Goal: Navigation & Orientation: Find specific page/section

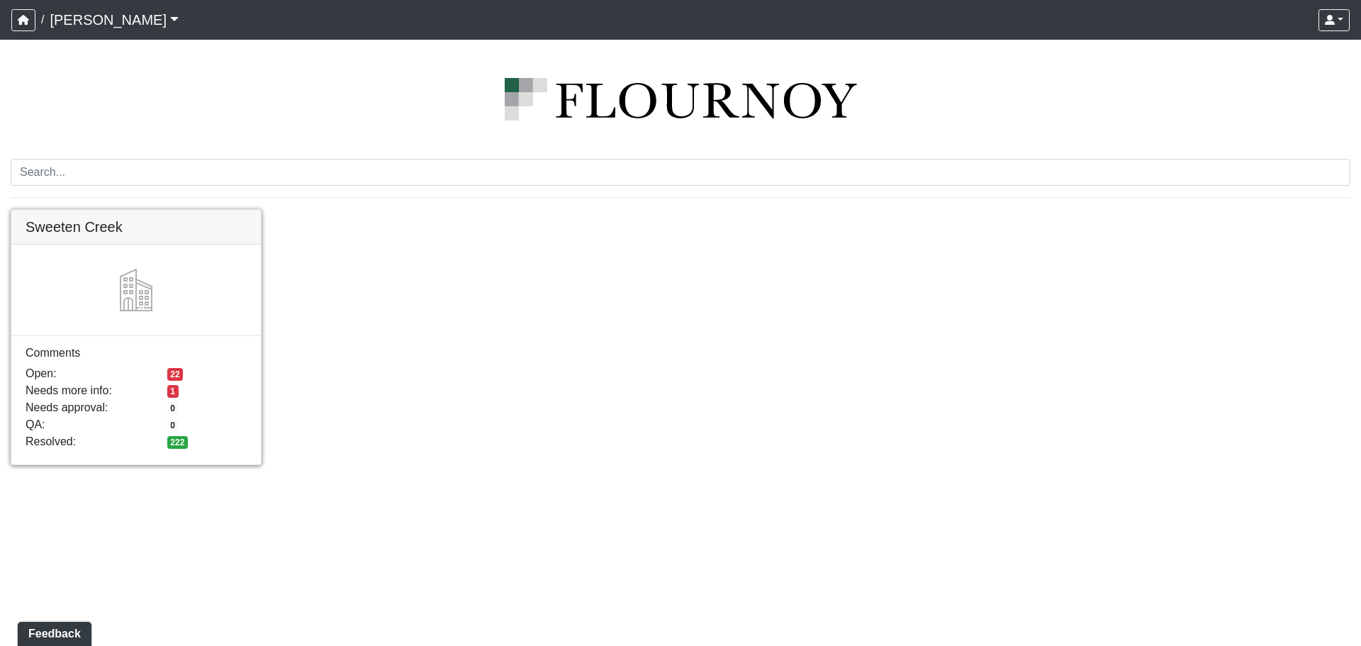
click at [106, 210] on link at bounding box center [135, 210] width 249 height 0
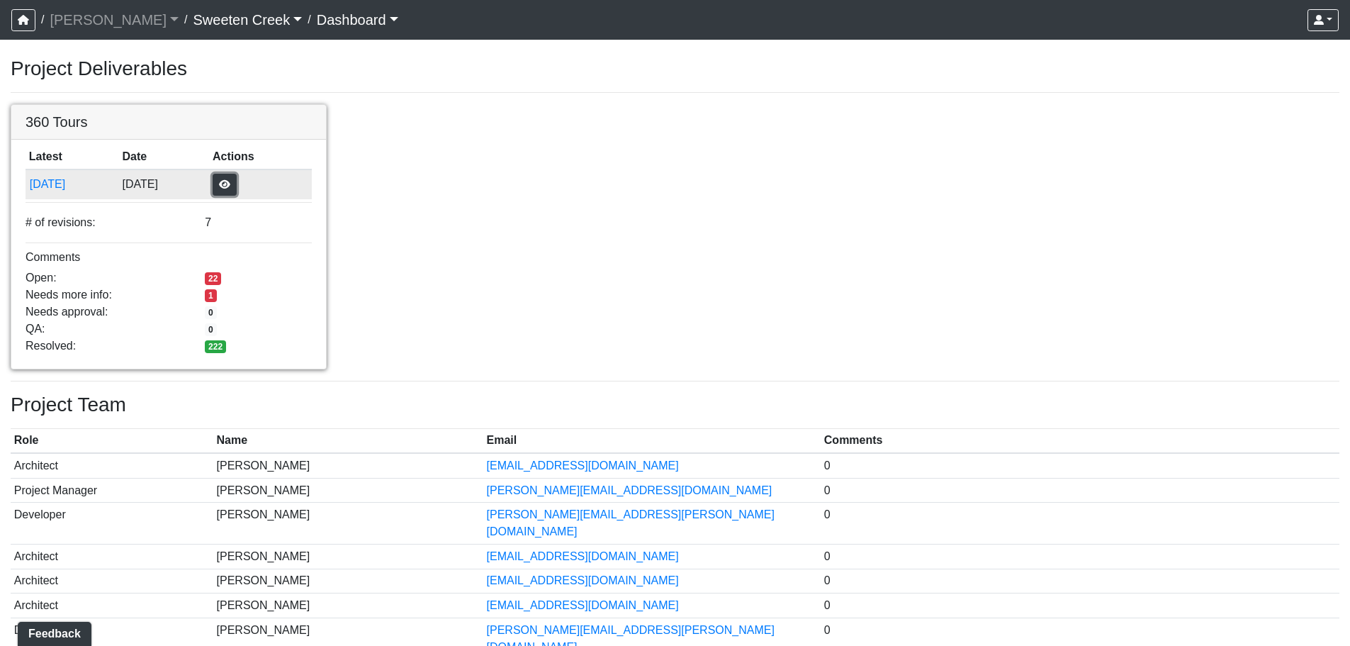
click at [237, 184] on button "button" at bounding box center [225, 185] width 24 height 22
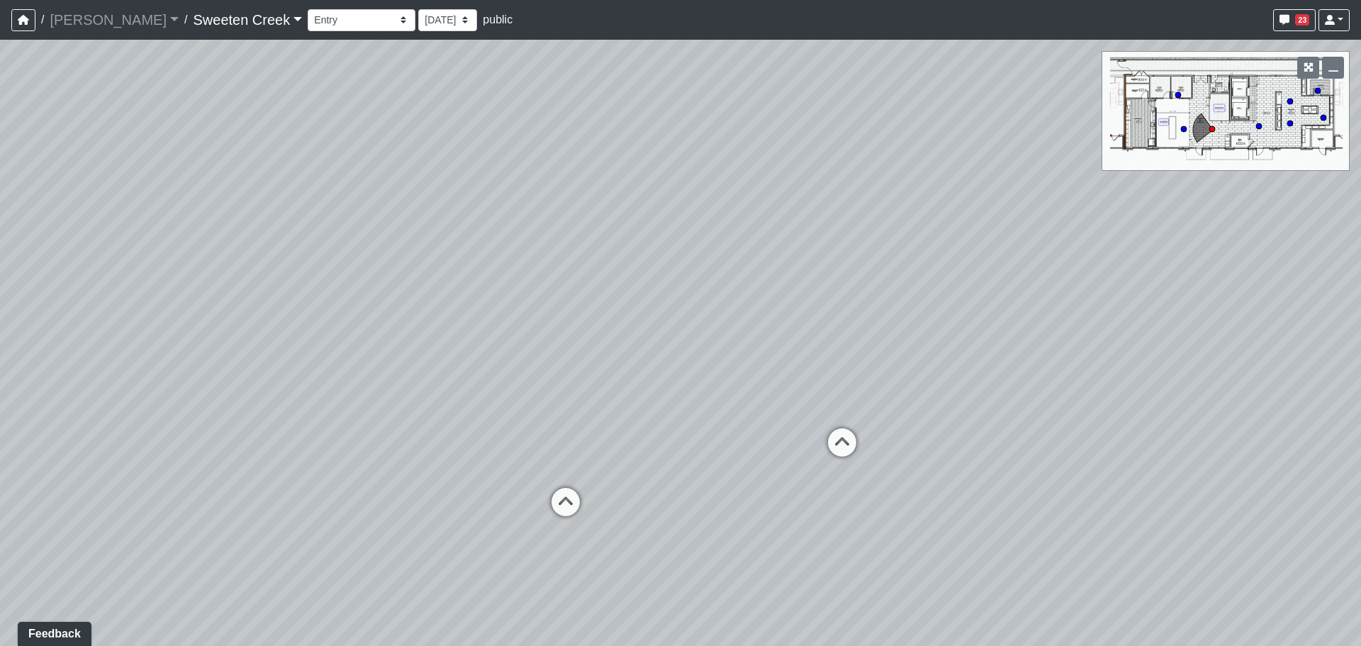
drag, startPoint x: 694, startPoint y: 355, endPoint x: 417, endPoint y: 333, distance: 278.0
click at [417, 333] on div "Loading... Office Loading... Reception Loading... Mailroom - Elevator Lobby Loa…" at bounding box center [680, 343] width 1361 height 606
drag, startPoint x: 444, startPoint y: 286, endPoint x: 342, endPoint y: 391, distance: 146.8
click at [318, 391] on div "Loading... Office Loading... Reception Loading... Mailroom - Elevator Lobby Loa…" at bounding box center [680, 343] width 1361 height 606
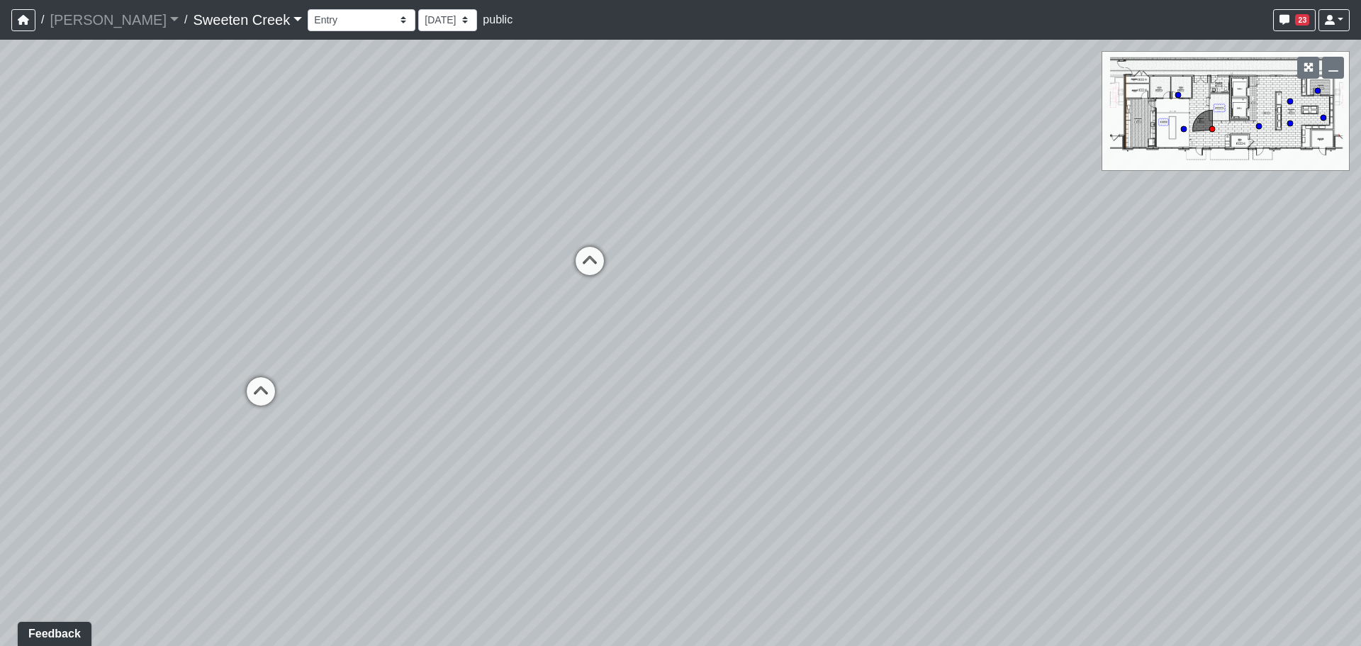
drag, startPoint x: 576, startPoint y: 374, endPoint x: 675, endPoint y: 180, distance: 218.4
click at [662, 175] on div "Loading... Office Loading... Reception Loading... Mailroom - Elevator Lobby Loa…" at bounding box center [680, 343] width 1361 height 606
click at [658, 235] on div "Loading... Office Loading... Reception Loading... Mailroom - Elevator Lobby Loa…" at bounding box center [680, 343] width 1361 height 606
click at [313, 18] on select "Bistro Fitness - Hobby Booth Seating Counter Dining Dining 2 Elevators Elevator…" at bounding box center [362, 20] width 108 height 22
click at [308, 9] on select "Bistro Fitness - Hobby Booth Seating Counter Dining Dining 2 Elevators Elevator…" at bounding box center [362, 20] width 108 height 22
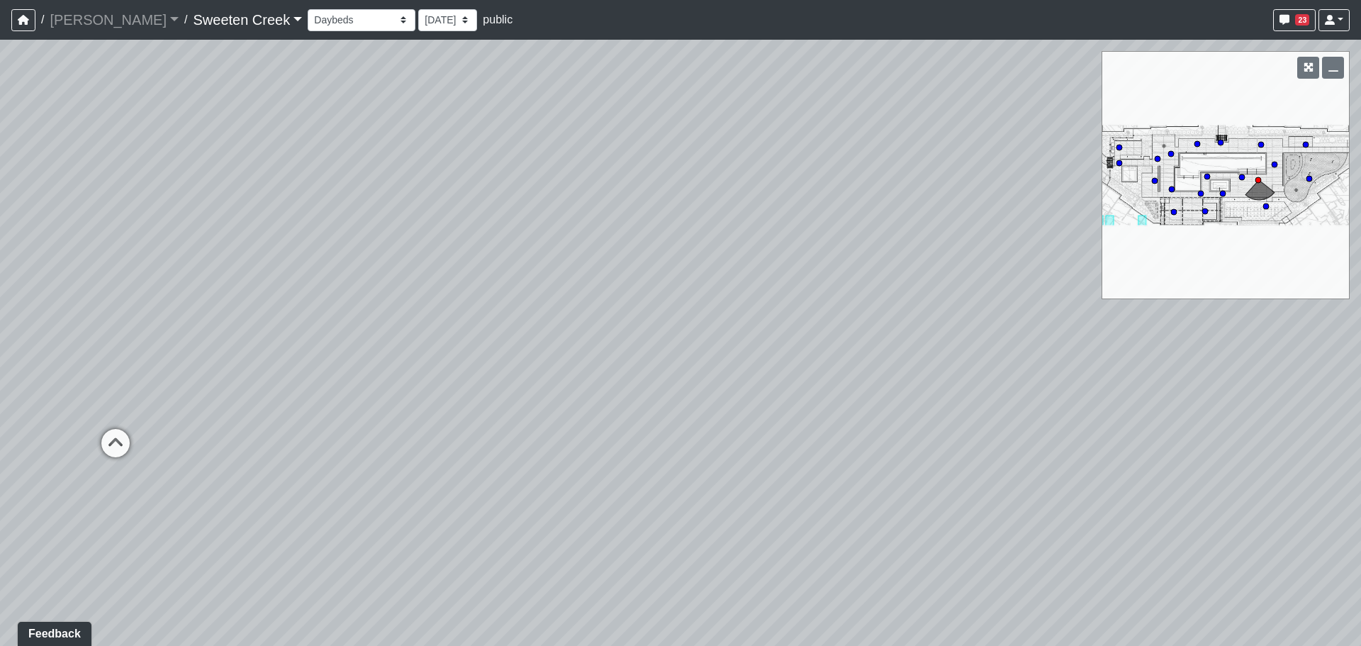
drag, startPoint x: 704, startPoint y: 321, endPoint x: 324, endPoint y: 381, distance: 385.2
click at [324, 378] on div "Loading... Office Loading... Reception Loading... Mailroom - Elevator Lobby Loa…" at bounding box center [680, 343] width 1361 height 606
drag, startPoint x: 741, startPoint y: 330, endPoint x: 313, endPoint y: 284, distance: 430.6
click at [313, 284] on div "Loading... Office Loading... Reception Loading... Mailroom - Elevator Lobby Loa…" at bounding box center [680, 343] width 1361 height 606
click at [873, 447] on icon at bounding box center [875, 445] width 43 height 43
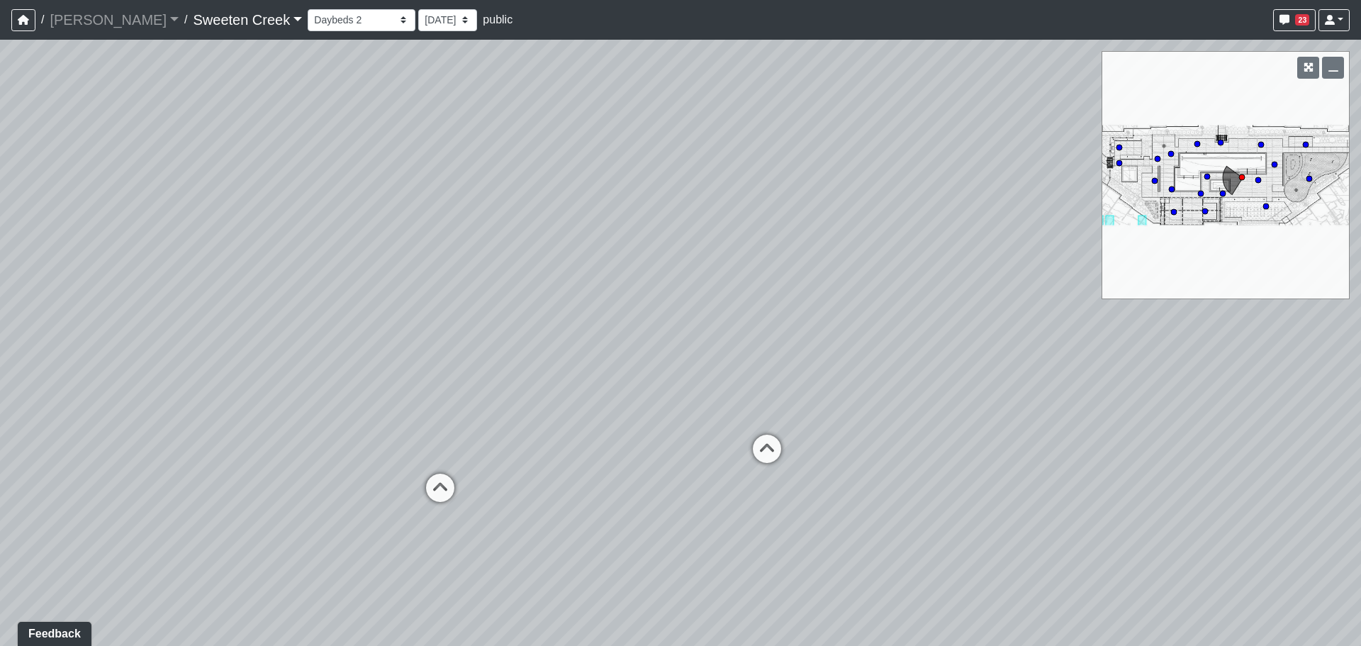
drag, startPoint x: 742, startPoint y: 316, endPoint x: 675, endPoint y: 422, distance: 125.5
click at [675, 422] on div "Loading... Office Loading... Reception Loading... Mailroom - Elevator Lobby Loa…" at bounding box center [680, 343] width 1361 height 606
click at [777, 455] on icon at bounding box center [767, 455] width 43 height 43
drag, startPoint x: 522, startPoint y: 452, endPoint x: 1040, endPoint y: 413, distance: 519.6
click at [1061, 415] on div "Loading... Office Loading... Reception Loading... Mailroom - Elevator Lobby Loa…" at bounding box center [680, 343] width 1361 height 606
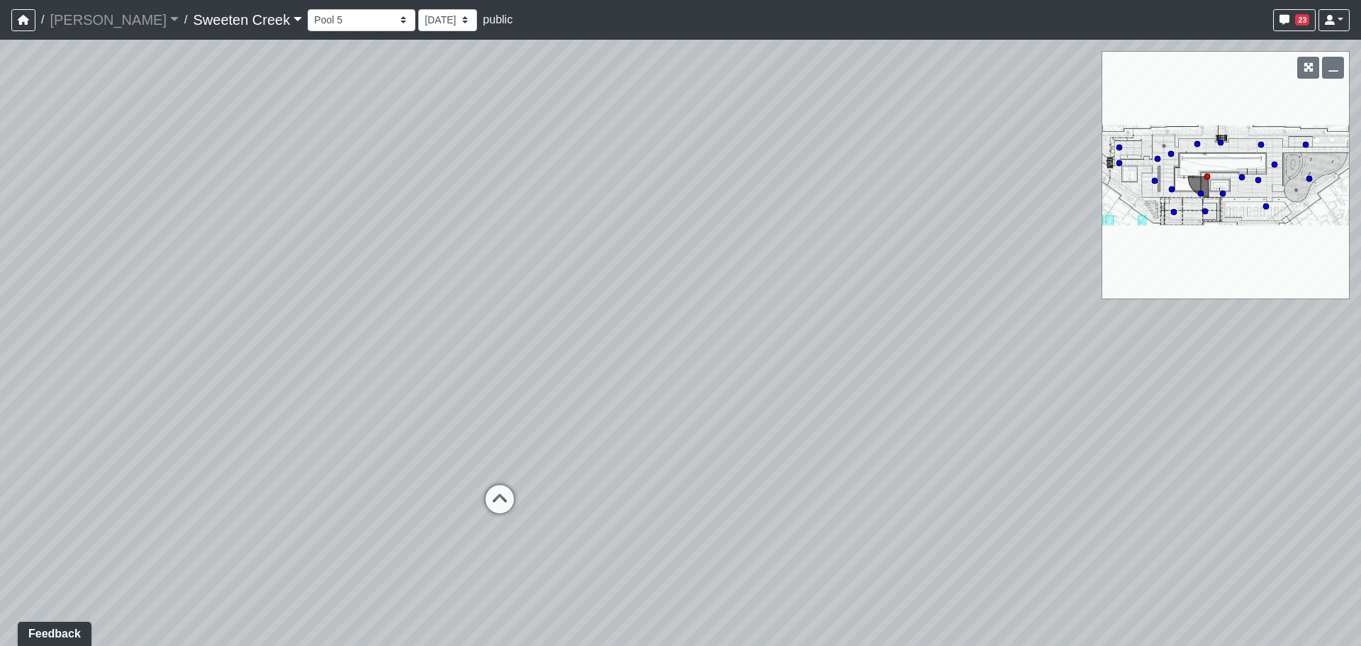
drag, startPoint x: 751, startPoint y: 384, endPoint x: 1042, endPoint y: 395, distance: 291.5
click at [1033, 395] on div "Loading... Office Loading... Reception Loading... Mailroom - Elevator Lobby Loa…" at bounding box center [680, 343] width 1361 height 606
drag, startPoint x: 494, startPoint y: 352, endPoint x: 576, endPoint y: 396, distance: 92.6
click at [581, 391] on div "Loading... Office Loading... Reception Loading... Mailroom - Elevator Lobby Loa…" at bounding box center [680, 343] width 1361 height 606
drag, startPoint x: 473, startPoint y: 386, endPoint x: 451, endPoint y: 336, distance: 55.2
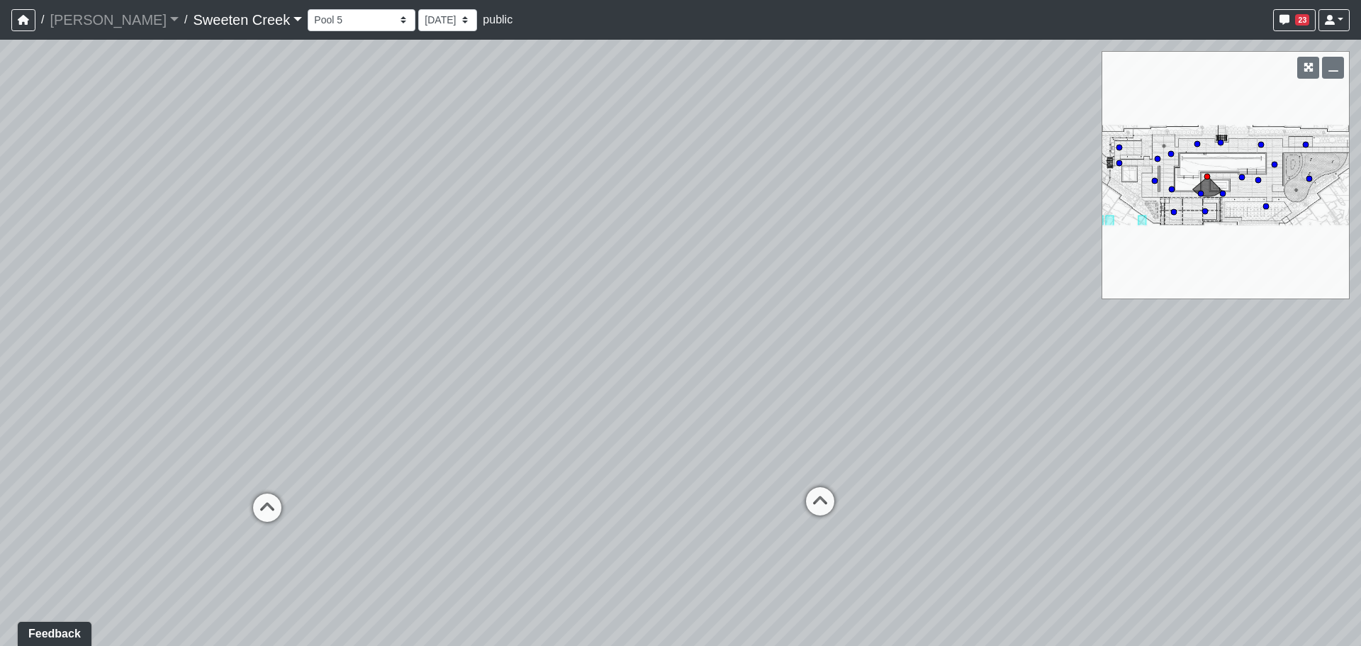
click at [451, 336] on div "Loading... Office Loading... Reception Loading... Mailroom - Elevator Lobby Loa…" at bounding box center [680, 343] width 1361 height 606
drag, startPoint x: 875, startPoint y: 351, endPoint x: 588, endPoint y: 327, distance: 287.3
click at [532, 335] on div "Loading... Office Loading... Reception Loading... Mailroom - Elevator Lobby Loa…" at bounding box center [680, 343] width 1361 height 606
drag, startPoint x: 941, startPoint y: 381, endPoint x: 376, endPoint y: 283, distance: 573.9
click at [376, 283] on div "Loading... Office Loading... Reception Loading... Mailroom - Elevator Lobby Loa…" at bounding box center [680, 343] width 1361 height 606
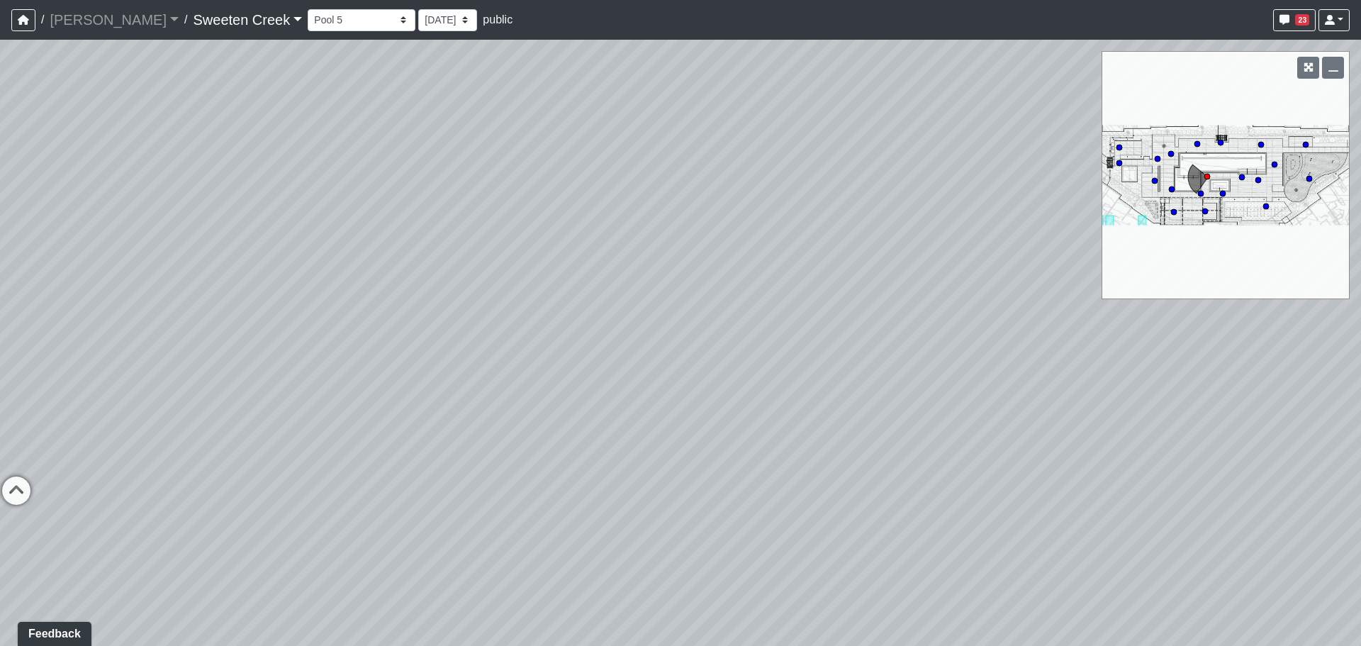
click at [750, 311] on div "Loading... Office Loading... Reception Loading... Mailroom - Elevator Lobby Loa…" at bounding box center [680, 343] width 1361 height 606
drag, startPoint x: 683, startPoint y: 312, endPoint x: 637, endPoint y: 353, distance: 61.2
click at [637, 353] on div "Loading... Office Loading... Reception Loading... Mailroom - Elevator Lobby Loa…" at bounding box center [680, 343] width 1361 height 606
drag, startPoint x: 1048, startPoint y: 322, endPoint x: 790, endPoint y: 322, distance: 257.3
click at [765, 332] on div "Loading... Office Loading... Reception Loading... Mailroom - Elevator Lobby Loa…" at bounding box center [680, 343] width 1361 height 606
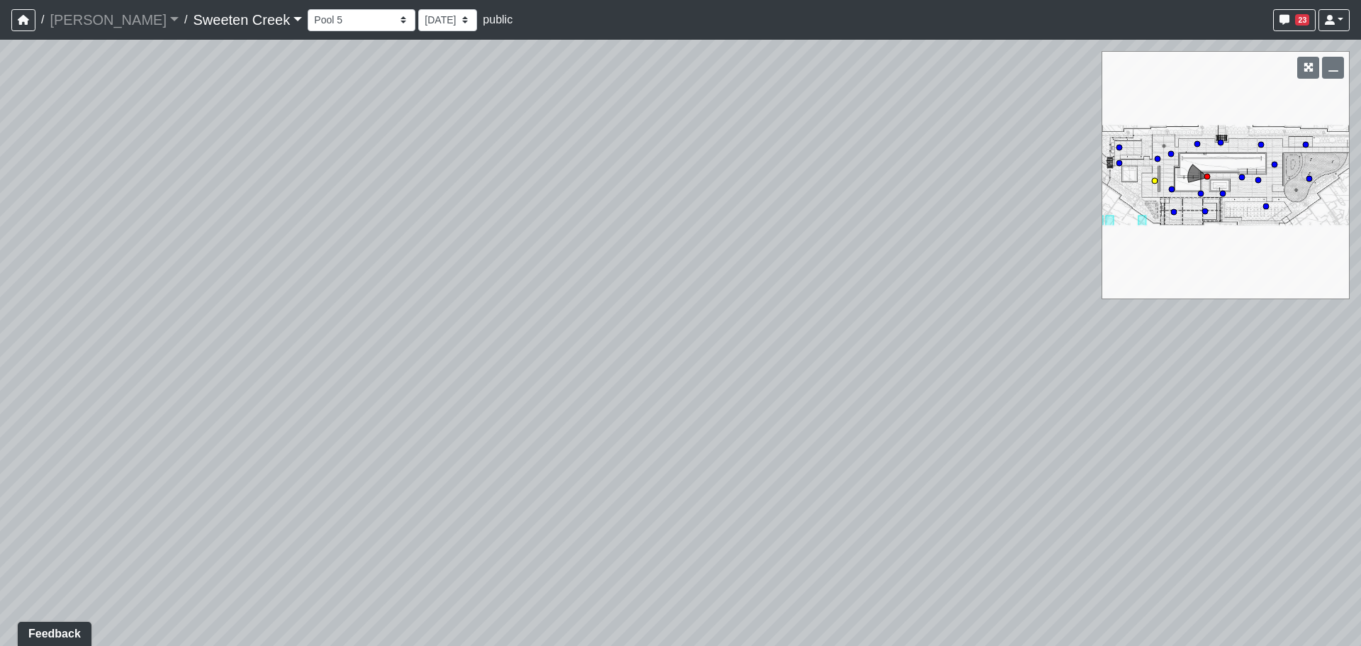
click at [1155, 181] on circle at bounding box center [1155, 181] width 6 height 6
drag, startPoint x: 427, startPoint y: 431, endPoint x: 809, endPoint y: 186, distance: 454.0
click at [799, 165] on div "Loading... Office Loading... Reception Loading... Mailroom - Elevator Lobby Loa…" at bounding box center [680, 343] width 1361 height 606
drag, startPoint x: 1062, startPoint y: 649, endPoint x: 1036, endPoint y: 613, distance: 44.1
click at [1066, 645] on html "/ Flournoy Flournoy Loading... / Sweeten Creek Sweeten Creek Loading... Sweeten…" at bounding box center [680, 323] width 1361 height 646
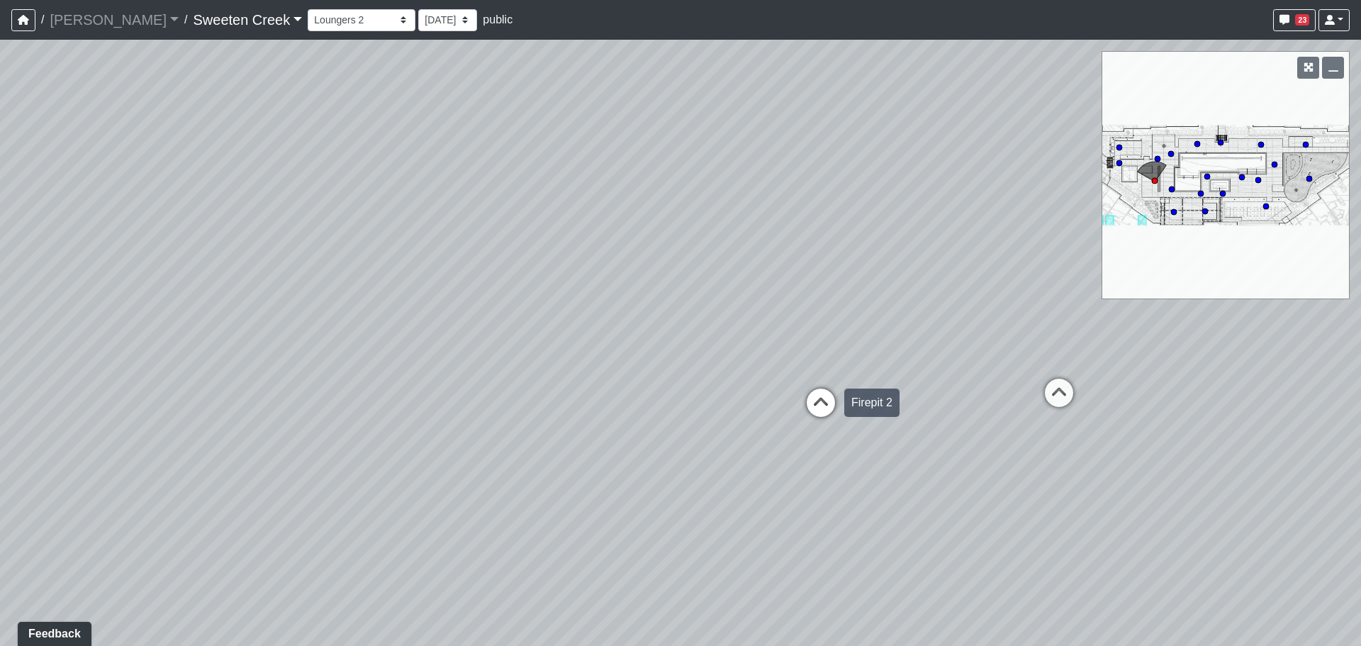
drag, startPoint x: 437, startPoint y: 355, endPoint x: 868, endPoint y: 405, distance: 433.8
click at [924, 431] on div "Loading... Office Loading... Reception Loading... Mailroom - Elevator Lobby Loa…" at bounding box center [680, 343] width 1361 height 606
drag, startPoint x: 631, startPoint y: 378, endPoint x: 870, endPoint y: 349, distance: 240.0
click at [870, 349] on div "Loading... Office Loading... Reception Loading... Mailroom - Elevator Lobby Loa…" at bounding box center [680, 343] width 1361 height 606
drag, startPoint x: 612, startPoint y: 340, endPoint x: 870, endPoint y: 303, distance: 261.4
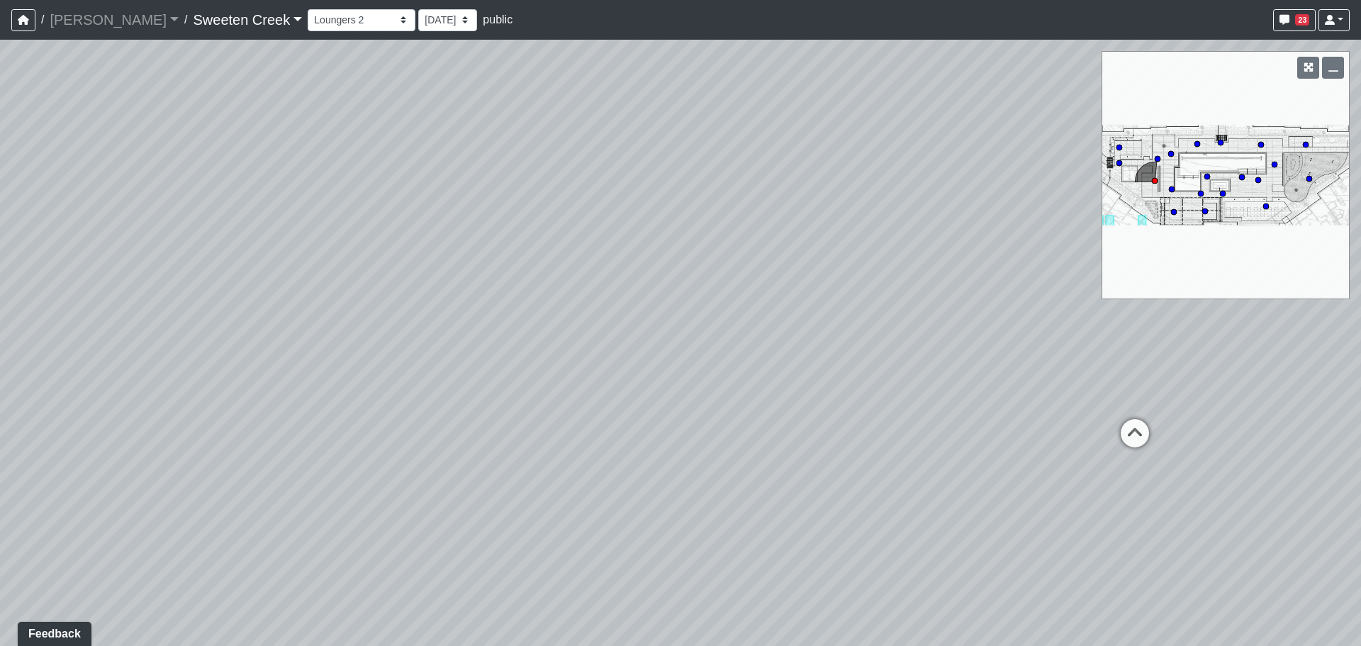
click at [870, 303] on div "Loading... Office Loading... Reception Loading... Mailroom - Elevator Lobby Loa…" at bounding box center [680, 343] width 1361 height 606
click at [1159, 157] on circle at bounding box center [1158, 159] width 6 height 6
drag, startPoint x: 848, startPoint y: 345, endPoint x: 693, endPoint y: 327, distance: 156.3
click at [704, 328] on div "Loading... Office Loading... Reception Loading... Mailroom - Elevator Lobby Loa…" at bounding box center [680, 343] width 1361 height 606
drag, startPoint x: 1123, startPoint y: 361, endPoint x: 550, endPoint y: 331, distance: 574.2
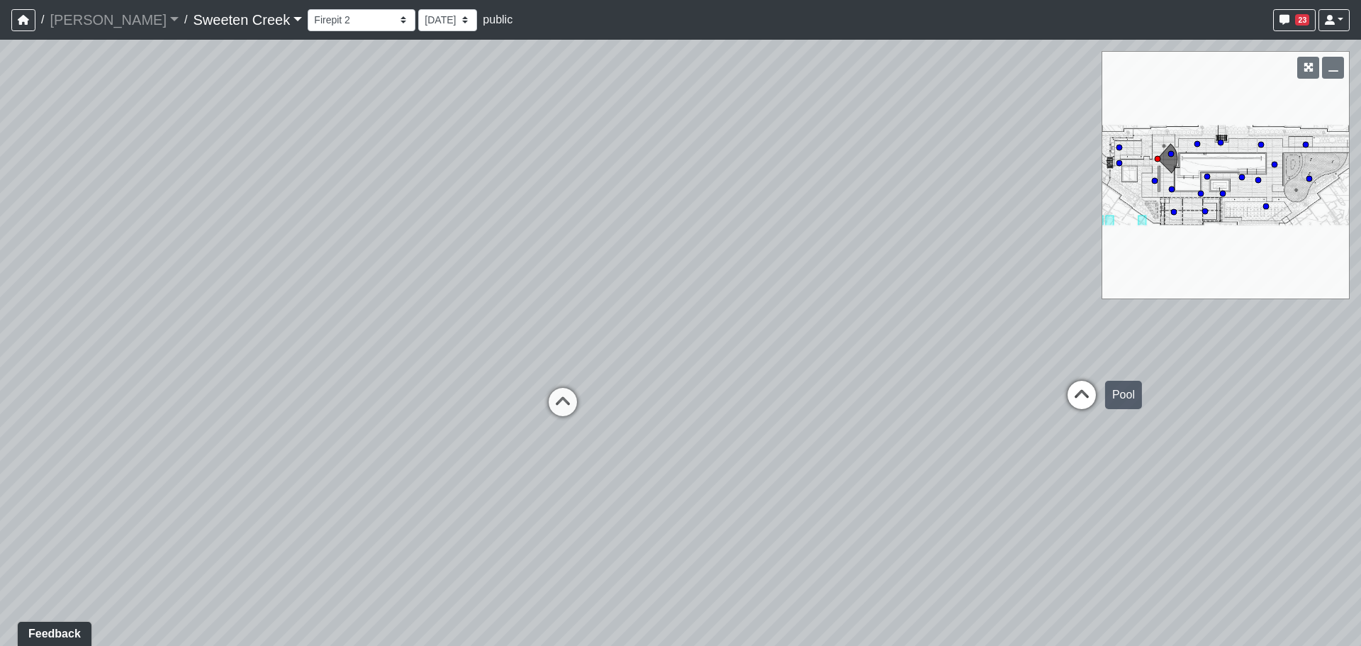
click at [543, 332] on div "Loading... Office Loading... Reception Loading... Mailroom - Elevator Lobby Loa…" at bounding box center [680, 343] width 1361 height 606
click at [651, 408] on div "Loading... Office Loading... Reception Loading... Mailroom - Elevator Lobby Loa…" at bounding box center [680, 343] width 1361 height 606
drag, startPoint x: 1133, startPoint y: 381, endPoint x: 651, endPoint y: 334, distance: 484.2
click at [614, 329] on div "Loading... Office Loading... Reception Loading... Mailroom - Elevator Lobby Loa…" at bounding box center [680, 343] width 1361 height 606
drag, startPoint x: 713, startPoint y: 361, endPoint x: 635, endPoint y: 358, distance: 78.0
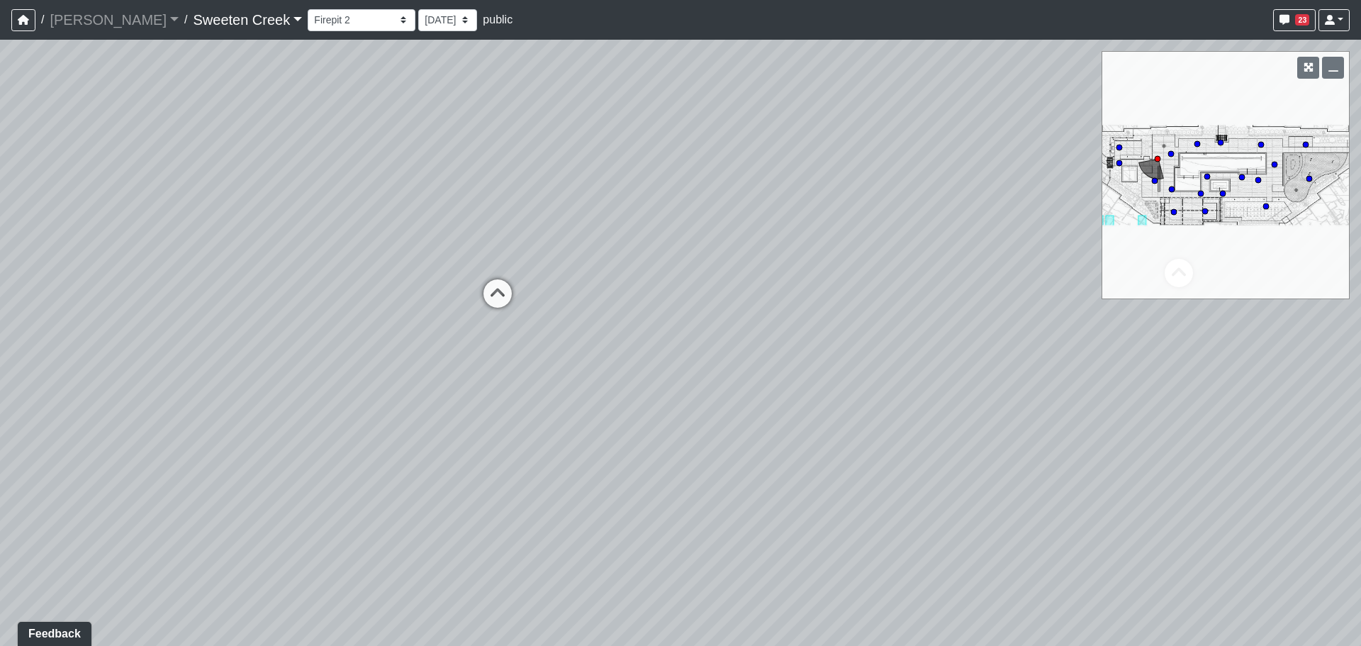
click at [632, 358] on div "Loading... Office Loading... Reception Loading... Mailroom - Elevator Lobby Loa…" at bounding box center [680, 343] width 1361 height 606
drag, startPoint x: 608, startPoint y: 449, endPoint x: 660, endPoint y: 440, distance: 52.6
click at [614, 451] on div "Loading... Office Loading... Reception Loading... Mailroom - Elevator Lobby Loa…" at bounding box center [680, 343] width 1361 height 606
drag, startPoint x: 936, startPoint y: 381, endPoint x: 634, endPoint y: 378, distance: 301.2
click at [631, 381] on div "Loading... Office Loading... Reception Loading... Mailroom - Elevator Lobby Loa…" at bounding box center [680, 343] width 1361 height 606
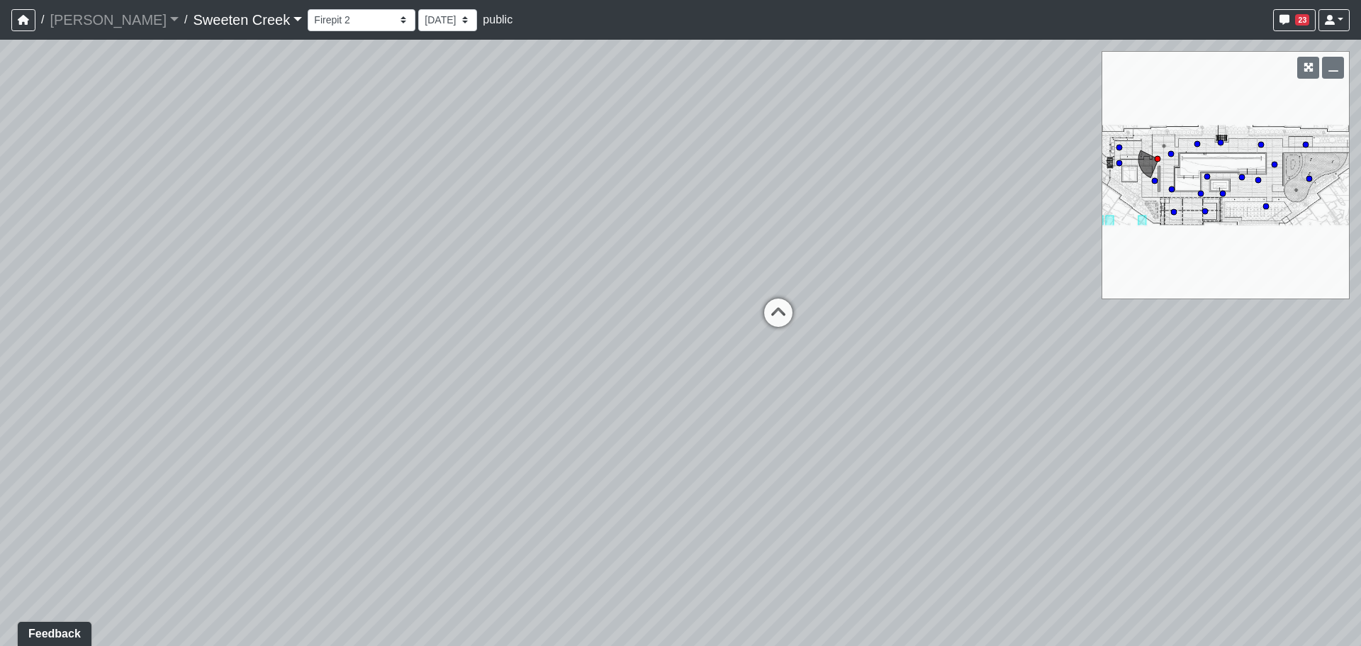
drag, startPoint x: 933, startPoint y: 403, endPoint x: 880, endPoint y: 427, distance: 59.0
click at [880, 427] on div "Loading... Office Loading... Reception Loading... Mailroom - Elevator Lobby Loa…" at bounding box center [680, 343] width 1361 height 606
drag, startPoint x: 918, startPoint y: 418, endPoint x: 631, endPoint y: 455, distance: 289.4
click at [631, 455] on div "Loading... Office Loading... Reception Loading... Mailroom - Elevator Lobby Loa…" at bounding box center [680, 343] width 1361 height 606
drag, startPoint x: 786, startPoint y: 351, endPoint x: 744, endPoint y: 345, distance: 42.2
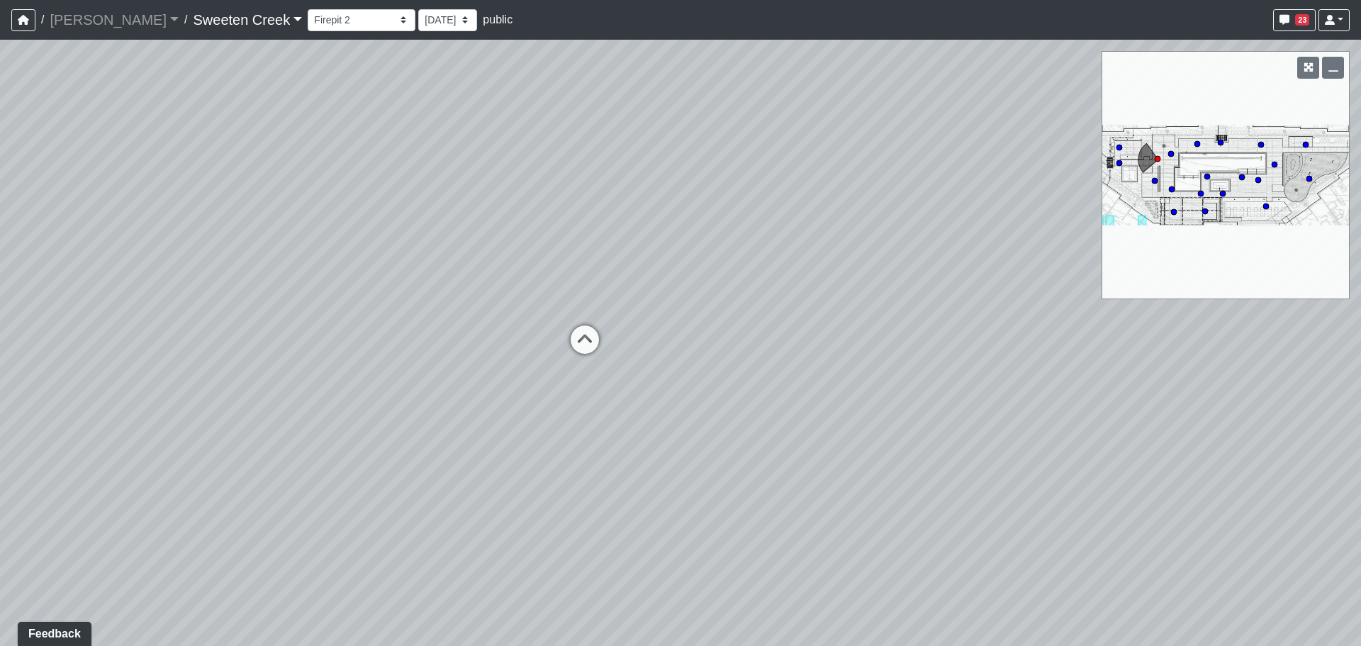
click at [744, 345] on div "Loading... Office Loading... Reception Loading... Mailroom - Elevator Lobby Loa…" at bounding box center [680, 343] width 1361 height 606
click at [1121, 161] on circle at bounding box center [1119, 163] width 6 height 6
drag, startPoint x: 322, startPoint y: 334, endPoint x: 848, endPoint y: 306, distance: 526.6
click at [848, 306] on div "Loading... Office Loading... Reception Loading... Mailroom - Elevator Lobby Loa…" at bounding box center [680, 343] width 1361 height 606
drag, startPoint x: 774, startPoint y: 286, endPoint x: 921, endPoint y: 320, distance: 151.5
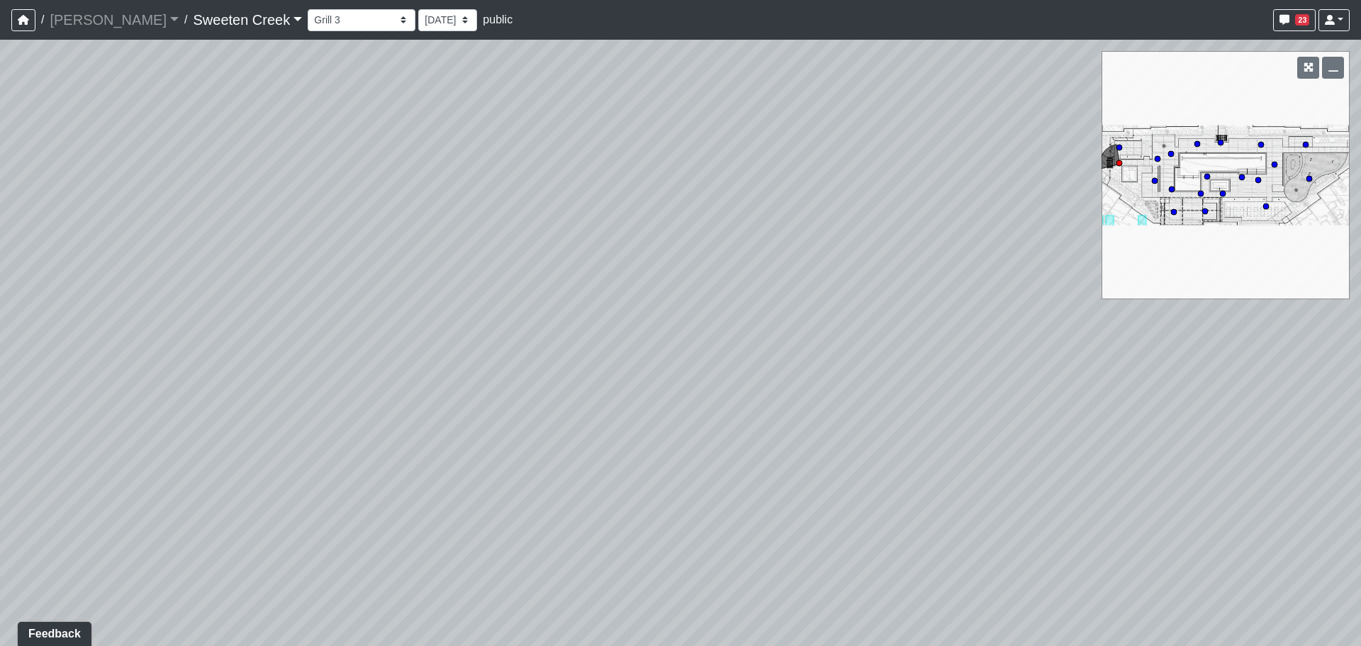
click at [921, 320] on div "Loading... Office Loading... Reception Loading... Mailroom - Elevator Lobby Loa…" at bounding box center [680, 343] width 1361 height 606
click at [597, 318] on div "Loading... Office Loading... Reception Loading... Mailroom - Elevator Lobby Loa…" at bounding box center [680, 343] width 1361 height 606
drag, startPoint x: 814, startPoint y: 452, endPoint x: 791, endPoint y: 314, distance: 140.1
click at [791, 314] on div "Loading... Office Loading... Reception Loading... Mailroom - Elevator Lobby Loa…" at bounding box center [680, 343] width 1361 height 606
drag, startPoint x: 904, startPoint y: 364, endPoint x: 485, endPoint y: 344, distance: 418.6
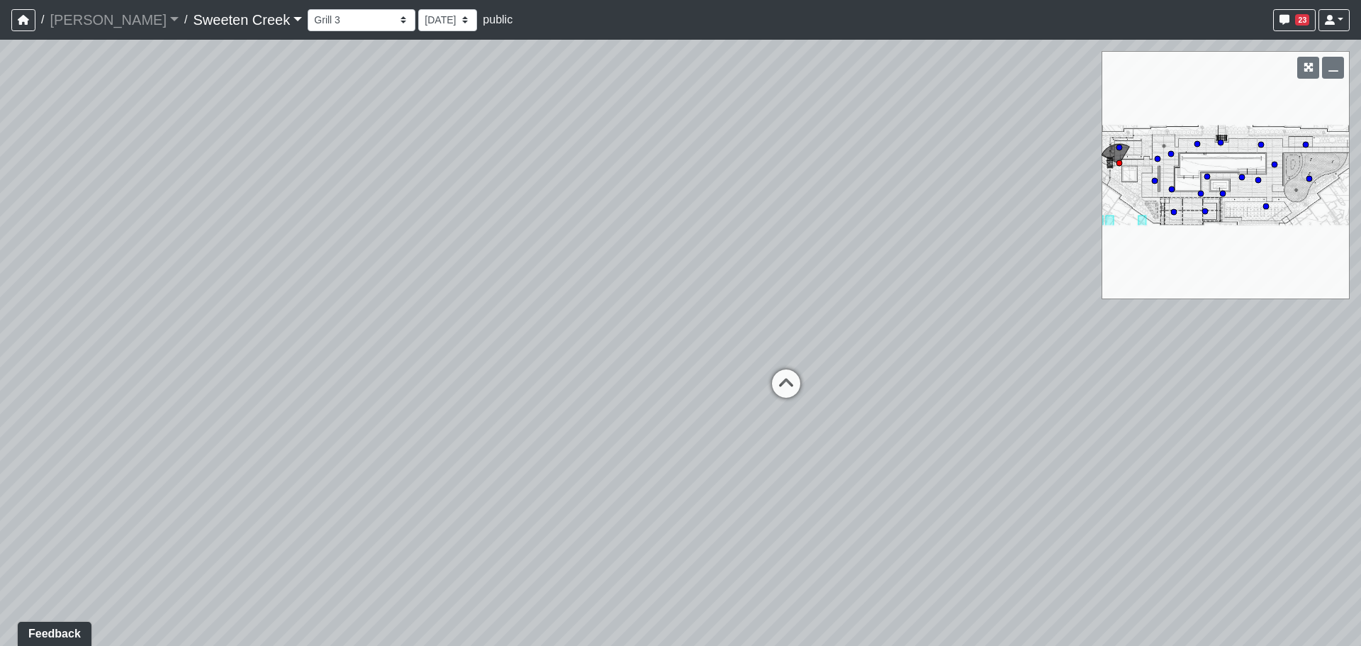
click at [486, 344] on div "Loading... Office Loading... Reception Loading... Mailroom - Elevator Lobby Loa…" at bounding box center [680, 343] width 1361 height 606
drag, startPoint x: 862, startPoint y: 354, endPoint x: 456, endPoint y: 337, distance: 406.5
click at [456, 337] on div "Loading... Office Loading... Reception Loading... Mailroom - Elevator Lobby Loa…" at bounding box center [680, 343] width 1361 height 606
drag
click at [836, 334] on div "Loading... Office Loading... Reception Loading... Mailroom - Elevator Lobby Loa…" at bounding box center [680, 343] width 1361 height 606
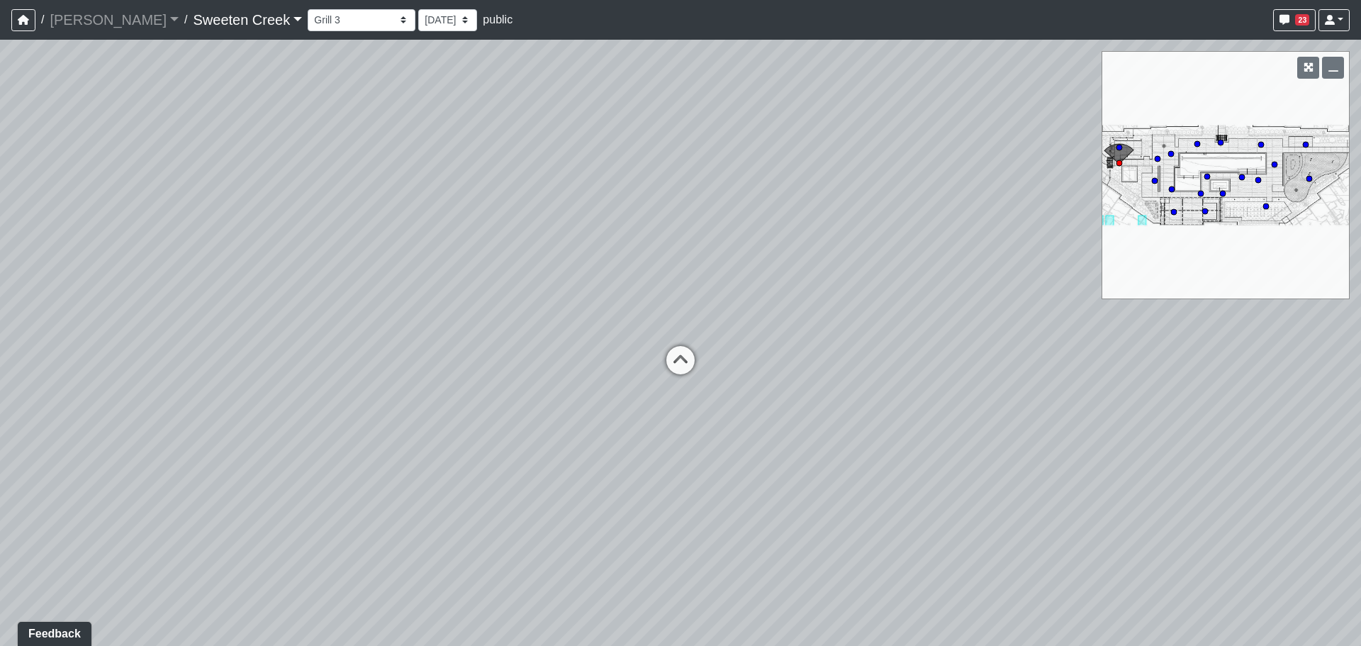
click at [230, 424] on div "Loading... Office Loading... Reception Loading... Mailroom - Elevator Lobby Loa…" at bounding box center [680, 343] width 1361 height 606
click at [159, 364] on div "Loading... Office Loading... Reception Loading... Mailroom - Elevator Lobby Loa…" at bounding box center [680, 343] width 1361 height 606
click at [911, 240] on icon at bounding box center [896, 250] width 43 height 43
click at [780, 297] on div "Loading... Office Loading... Reception Loading... Mailroom - Elevator Lobby Loa…" at bounding box center [680, 343] width 1361 height 606
click at [706, 369] on icon at bounding box center [708, 382] width 43 height 43
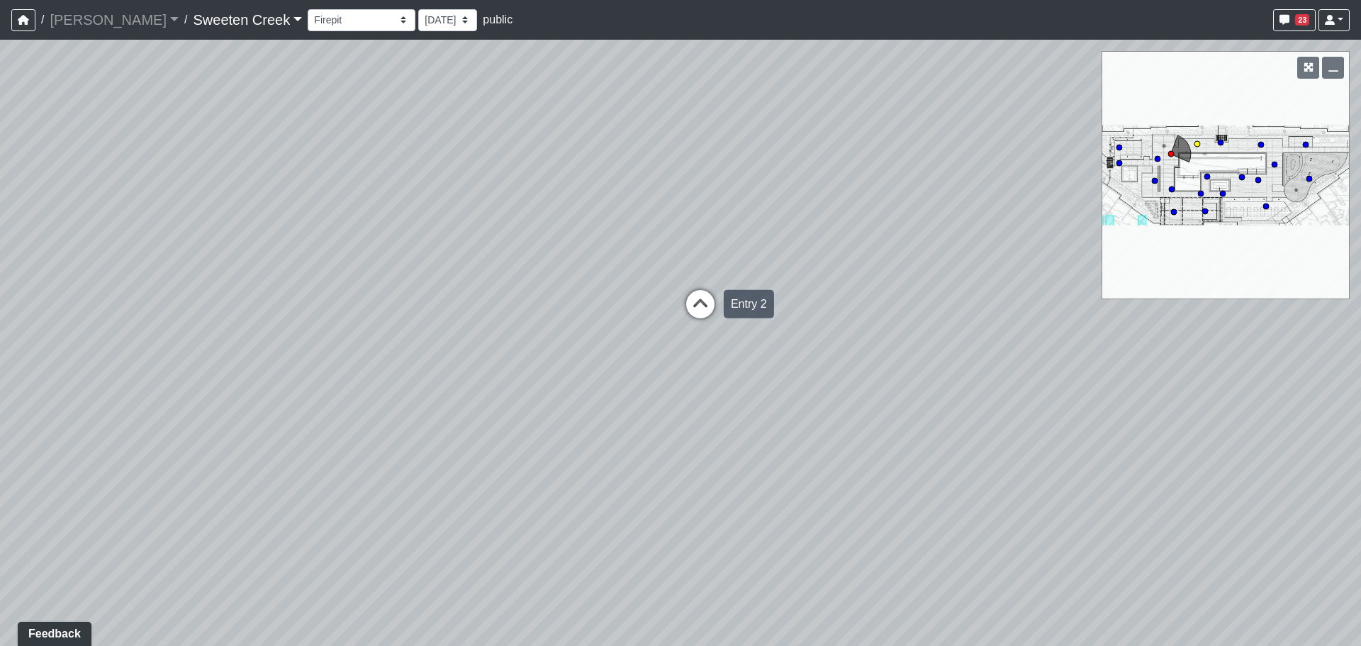
click at [704, 310] on icon at bounding box center [700, 311] width 43 height 43
click at [749, 266] on div "Loading... Office Loading... Reception Loading... Mailroom - Elevator Lobby Loa…" at bounding box center [680, 343] width 1361 height 606
click at [735, 354] on icon at bounding box center [740, 359] width 43 height 43
click at [790, 312] on icon at bounding box center [783, 321] width 43 height 43
click at [765, 313] on icon at bounding box center [767, 314] width 43 height 43
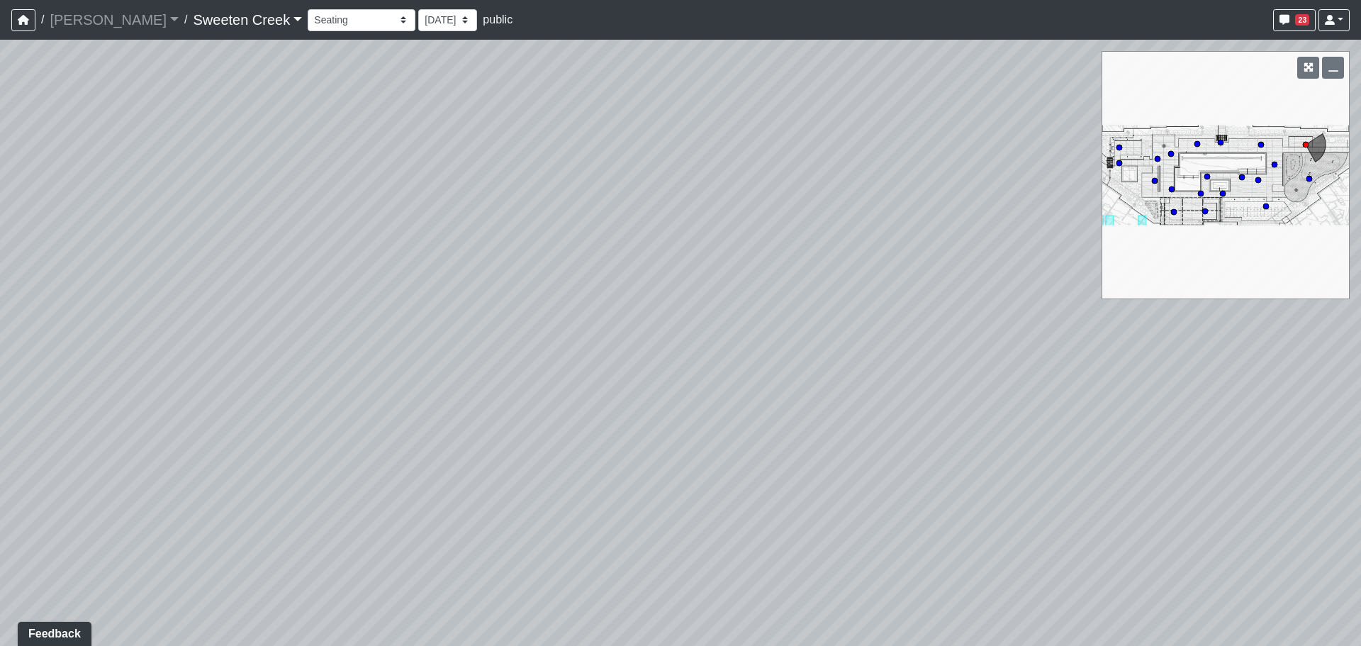
click at [598, 386] on div "Loading... Office Loading... Reception Loading... Mailroom - Elevator Lobby Loa…" at bounding box center [680, 343] width 1361 height 606
click at [584, 332] on div "Loading... Office Loading... Reception Loading... Mailroom - Elevator Lobby Loa…" at bounding box center [680, 343] width 1361 height 606
click at [513, 316] on div "Loading... Office Loading... Reception Loading... Mailroom - Elevator Lobby Loa…" at bounding box center [680, 343] width 1361 height 606
click at [831, 315] on icon at bounding box center [820, 323] width 43 height 43
click at [327, 287] on div "Loading... Office Loading... Reception Loading... Mailroom - Elevator Lobby Loa…" at bounding box center [680, 343] width 1361 height 606
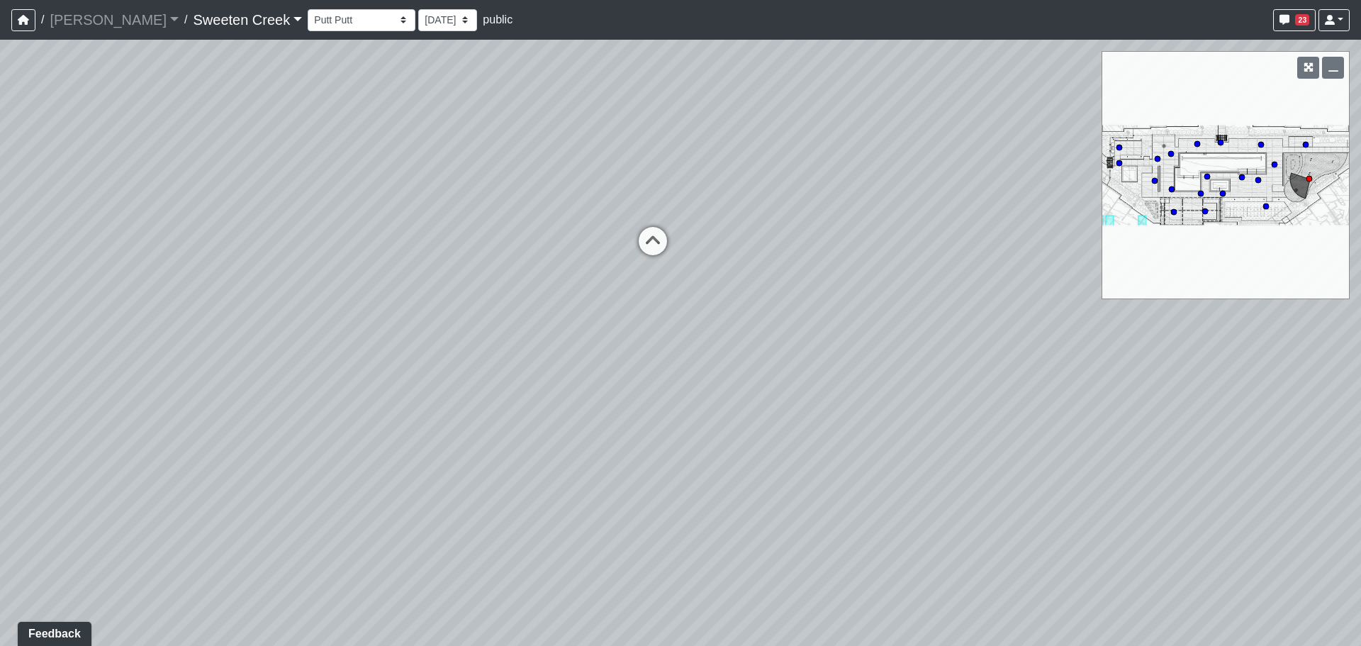
click at [401, 365] on div "Loading... Office Loading... Reception Loading... Mailroom - Elevator Lobby Loa…" at bounding box center [680, 343] width 1361 height 606
click at [267, 347] on div "Loading... Office Loading... Reception Loading... Mailroom - Elevator Lobby Loa…" at bounding box center [680, 343] width 1361 height 606
click at [301, 307] on div "Loading... Office Loading... Reception Loading... Mailroom - Elevator Lobby Loa…" at bounding box center [680, 343] width 1361 height 606
click at [835, 295] on icon at bounding box center [845, 297] width 43 height 43
click at [1253, 339] on div "Loading... Office Loading... Reception Loading... Mailroom - Elevator Lobby Loa…" at bounding box center [680, 343] width 1361 height 606
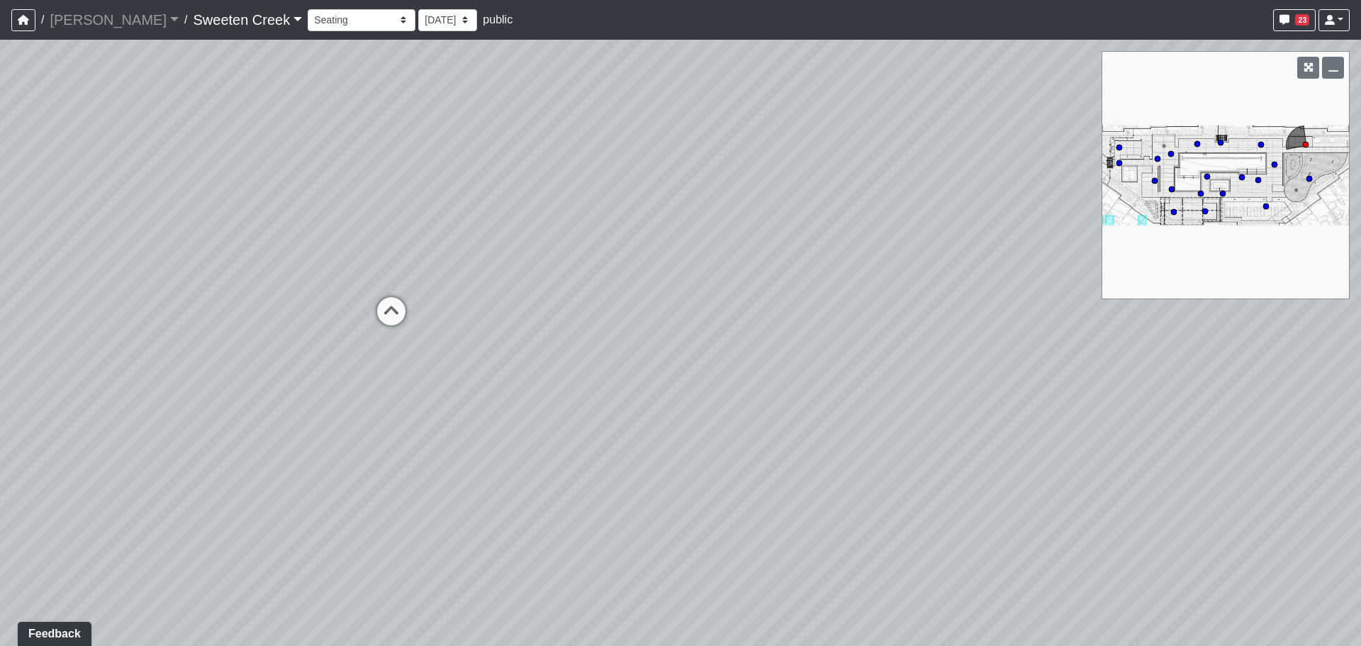
click at [1360, 359] on div "Loading... Office Loading... Reception Loading... Mailroom - Elevator Lobby Loa…" at bounding box center [680, 343] width 1361 height 606
click at [1360, 391] on div "Loading... Office Loading... Reception Loading... Mailroom - Elevator Lobby Loa…" at bounding box center [680, 343] width 1361 height 606
click at [461, 279] on div "Loading... Office Loading... Reception Loading... Mailroom - Elevator Lobby Loa…" at bounding box center [680, 343] width 1361 height 606
click at [1194, 398] on div "Loading... Office Loading... Reception Loading... Mailroom - Elevator Lobby Loa…" at bounding box center [680, 343] width 1361 height 606
click at [1252, 401] on div "Loading... Office Loading... Reception Loading... Mailroom - Elevator Lobby Loa…" at bounding box center [680, 343] width 1361 height 606
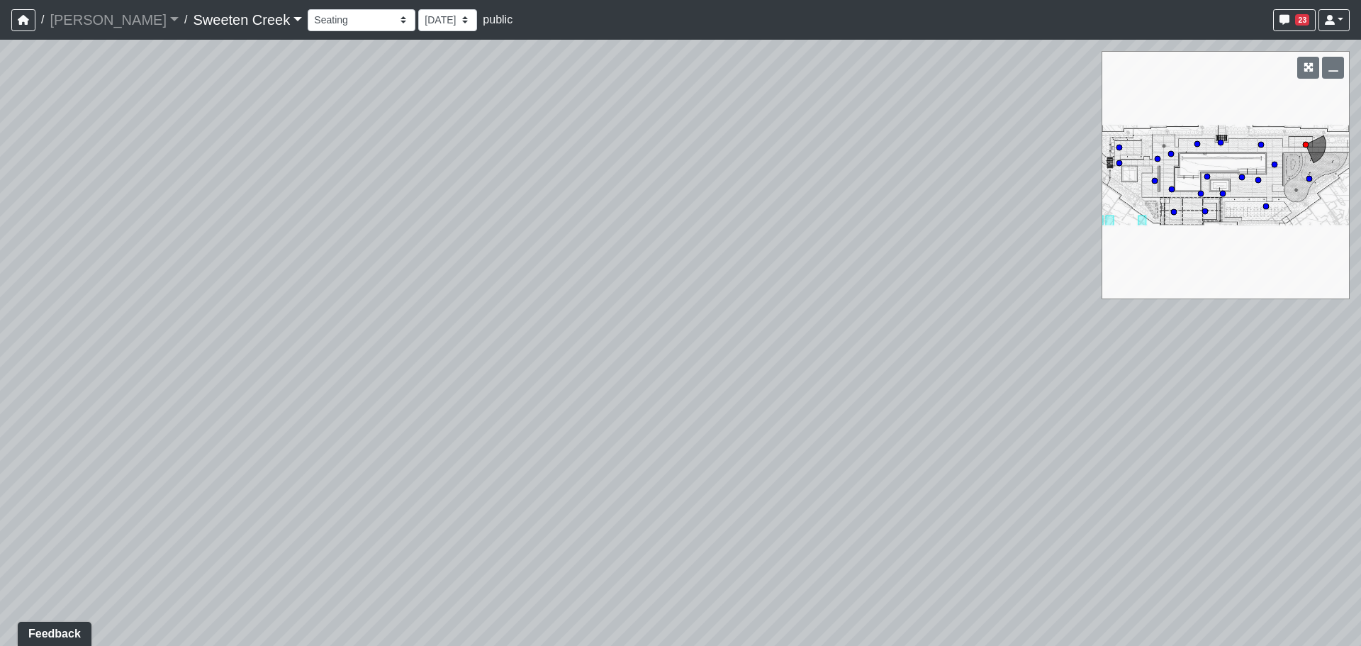
click at [1027, 470] on div "Loading... Office Loading... Reception Loading... Mailroom - Elevator Lobby Loa…" at bounding box center [680, 343] width 1361 height 606
click at [1052, 454] on div "Loading... Office Loading... Reception Loading... Mailroom - Elevator Lobby Loa…" at bounding box center [680, 343] width 1361 height 606
click at [719, 420] on div "Loading... Office Loading... Reception Loading... Mailroom - Elevator Lobby Loa…" at bounding box center [680, 343] width 1361 height 606
click at [702, 340] on div "Loading... Office Loading... Reception Loading... Mailroom - Elevator Lobby Loa…" at bounding box center [680, 343] width 1361 height 606
click at [1052, 425] on div "Loading... Office Loading... Reception Loading... Mailroom - Elevator Lobby Loa…" at bounding box center [680, 343] width 1361 height 606
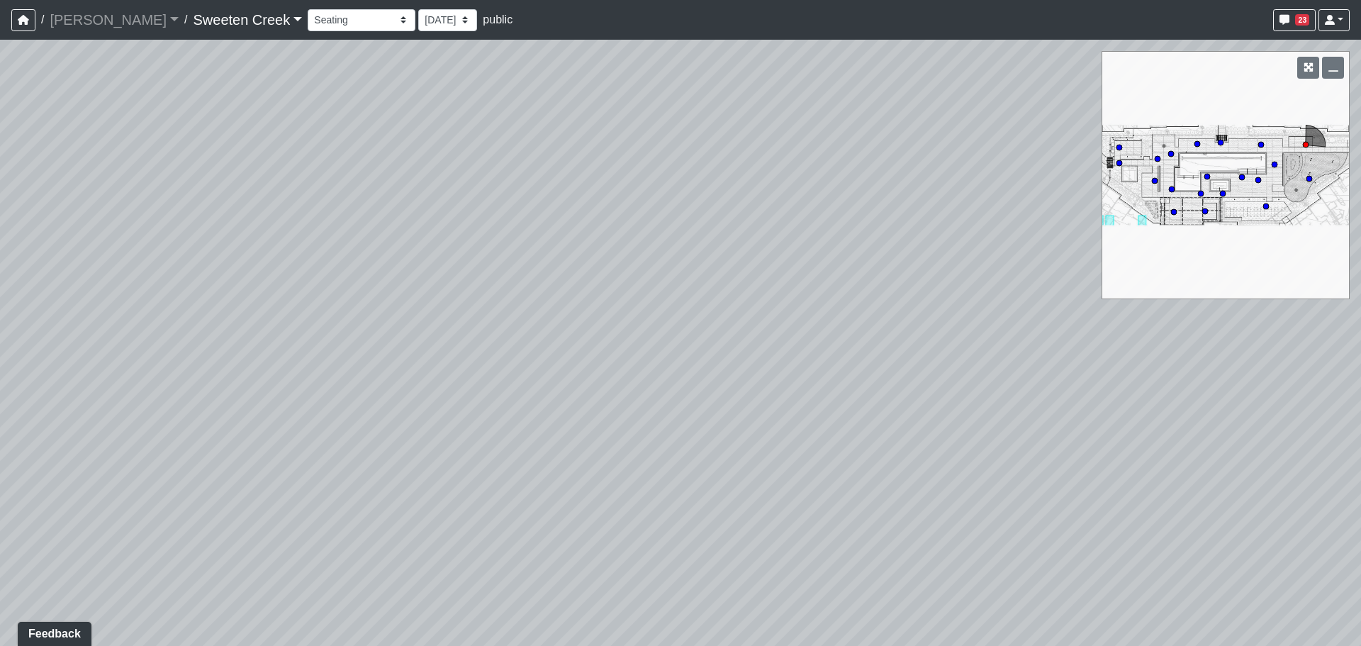
click at [1151, 496] on div "Loading... Office Loading... Reception Loading... Mailroom - Elevator Lobby Loa…" at bounding box center [680, 343] width 1361 height 606
click at [1173, 488] on div "Loading... Office Loading... Reception Loading... Mailroom - Elevator Lobby Loa…" at bounding box center [680, 343] width 1361 height 606
click at [853, 425] on div "Loading... Office Loading... Reception Loading... Mailroom - Elevator Lobby Loa…" at bounding box center [680, 343] width 1361 height 606
click at [563, 329] on icon at bounding box center [559, 350] width 43 height 43
click at [872, 438] on div "Loading... Office Loading... Reception Loading... Mailroom - Elevator Lobby Loa…" at bounding box center [680, 343] width 1361 height 606
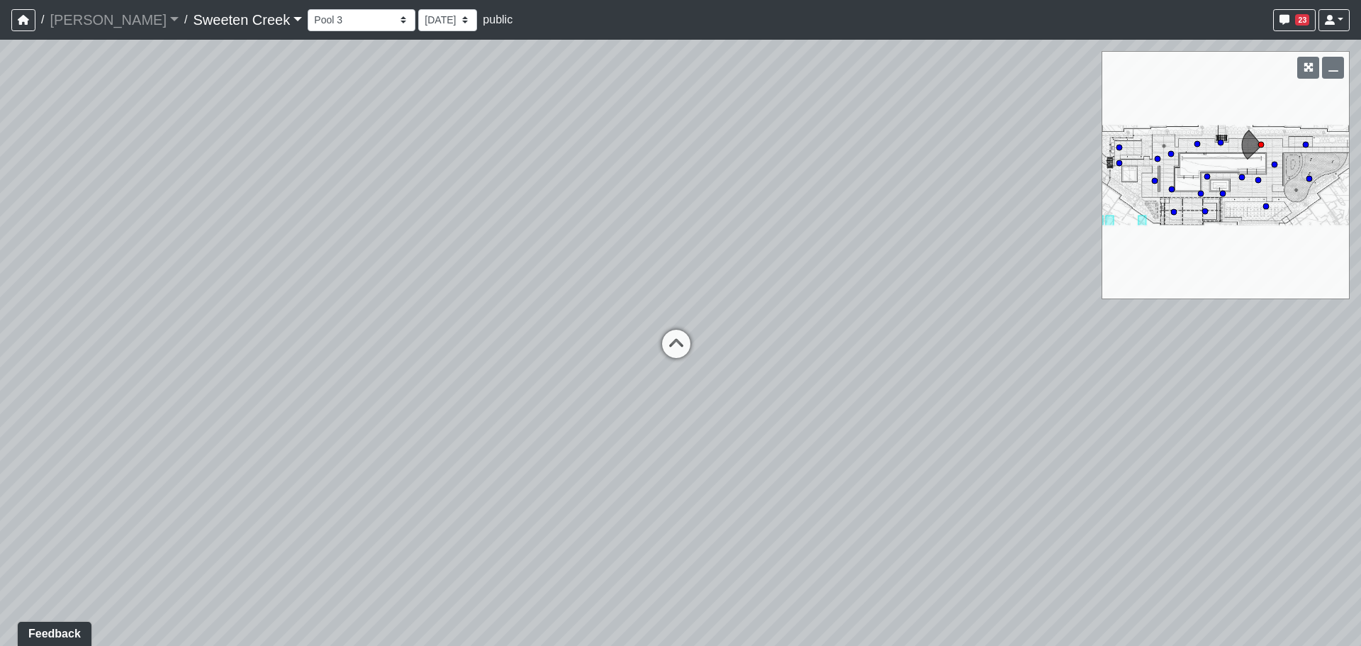
click at [286, 5] on nav "/ Flournoy Flournoy Loading... / Sweeten Creek Sweeten Creek Loading... Sweeten…" at bounding box center [680, 20] width 1361 height 40
click at [308, 18] on select "Bistro Fitness - Hobby Booth Seating Counter Dining Dining 2 Elevators Elevator…" at bounding box center [362, 20] width 108 height 22
click at [308, 9] on select "Bistro Fitness - Hobby Booth Seating Counter Dining Dining 2 Elevators Elevator…" at bounding box center [362, 20] width 108 height 22
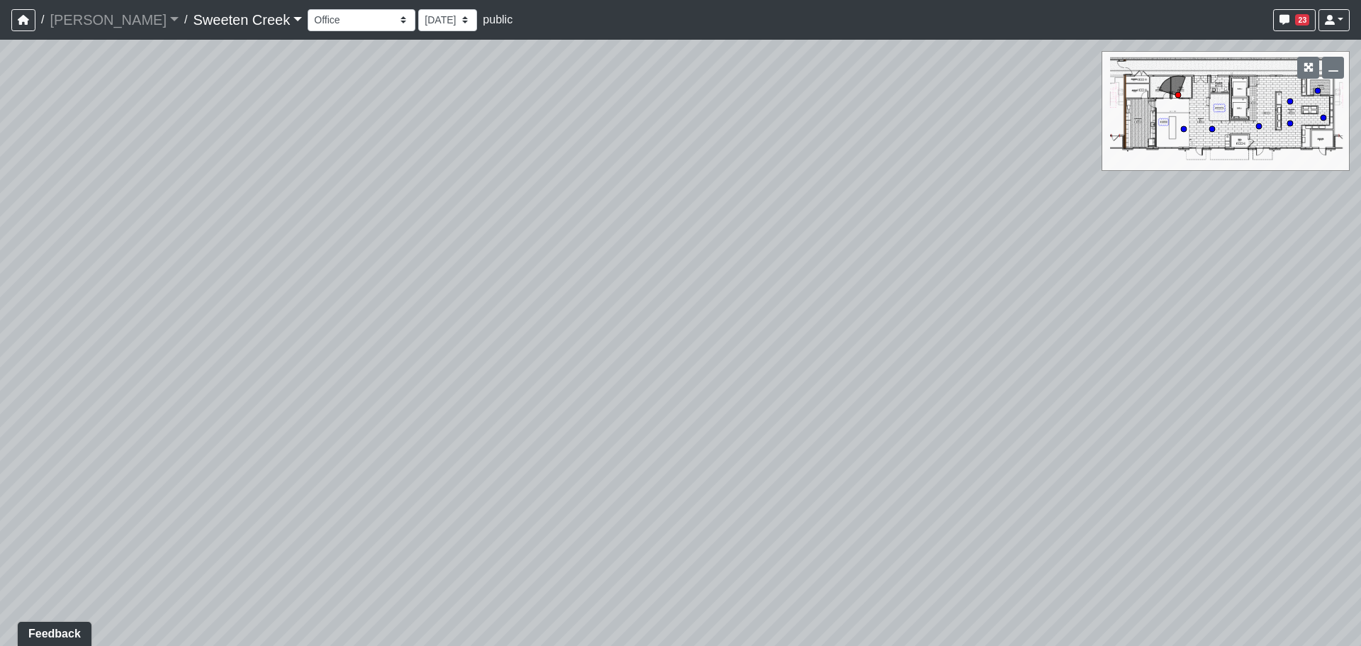
click at [1348, 294] on div "Loading... Office Loading... Reception Loading... Mailroom - Elevator Lobby Loa…" at bounding box center [680, 343] width 1361 height 606
click at [998, 318] on div "Loading... Office Loading... Reception Loading... Mailroom - Elevator Lobby Loa…" at bounding box center [680, 343] width 1361 height 606
click at [349, 274] on div "Loading... Office Loading... Reception Loading... Mailroom - Elevator Lobby Loa…" at bounding box center [680, 343] width 1361 height 606
click at [23, 245] on div "Loading... Office Loading... Reception Loading... Mailroom - Elevator Lobby Loa…" at bounding box center [680, 343] width 1361 height 606
click at [840, 438] on div "Loading... Office Loading... Reception Loading... Mailroom - Elevator Lobby Loa…" at bounding box center [680, 343] width 1361 height 606
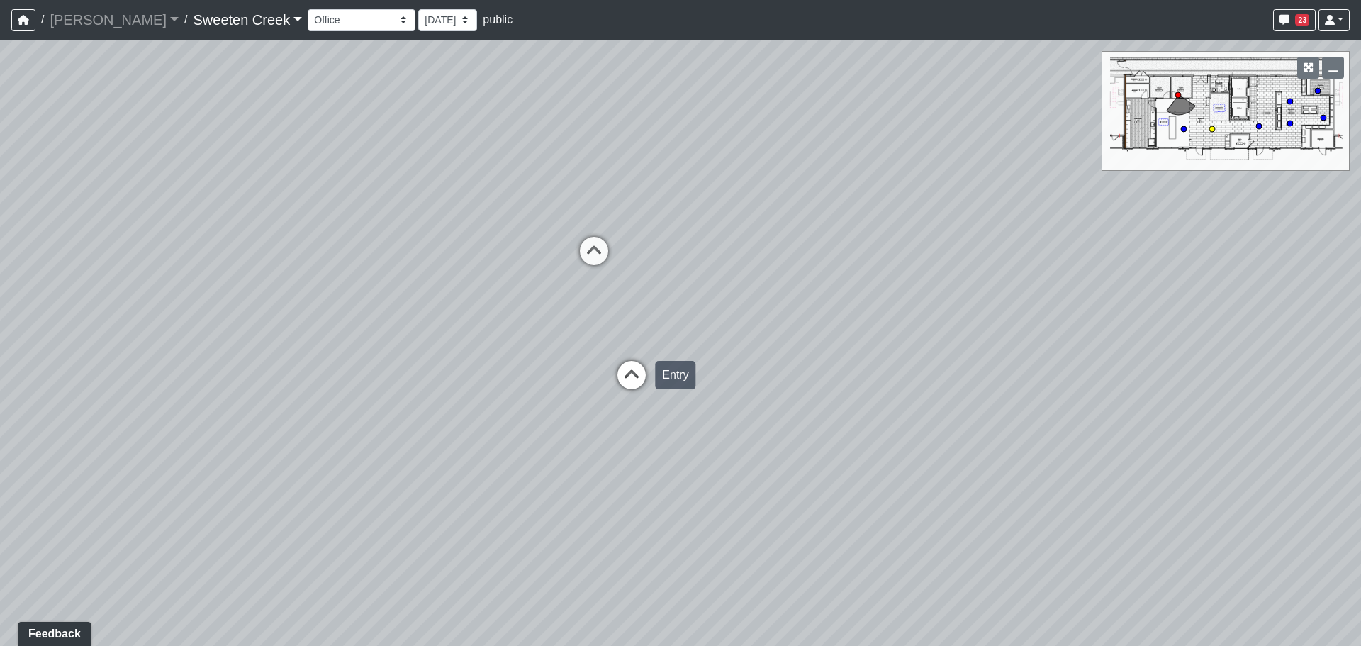
click at [623, 369] on icon at bounding box center [631, 382] width 43 height 43
click at [778, 330] on div "Loading... Office Loading... Reception Loading... Mailroom - Elevator Lobby Loa…" at bounding box center [680, 343] width 1361 height 606
click at [761, 366] on div "Loading... Office Loading... Reception Loading... Mailroom - Elevator Lobby Loa…" at bounding box center [680, 343] width 1361 height 606
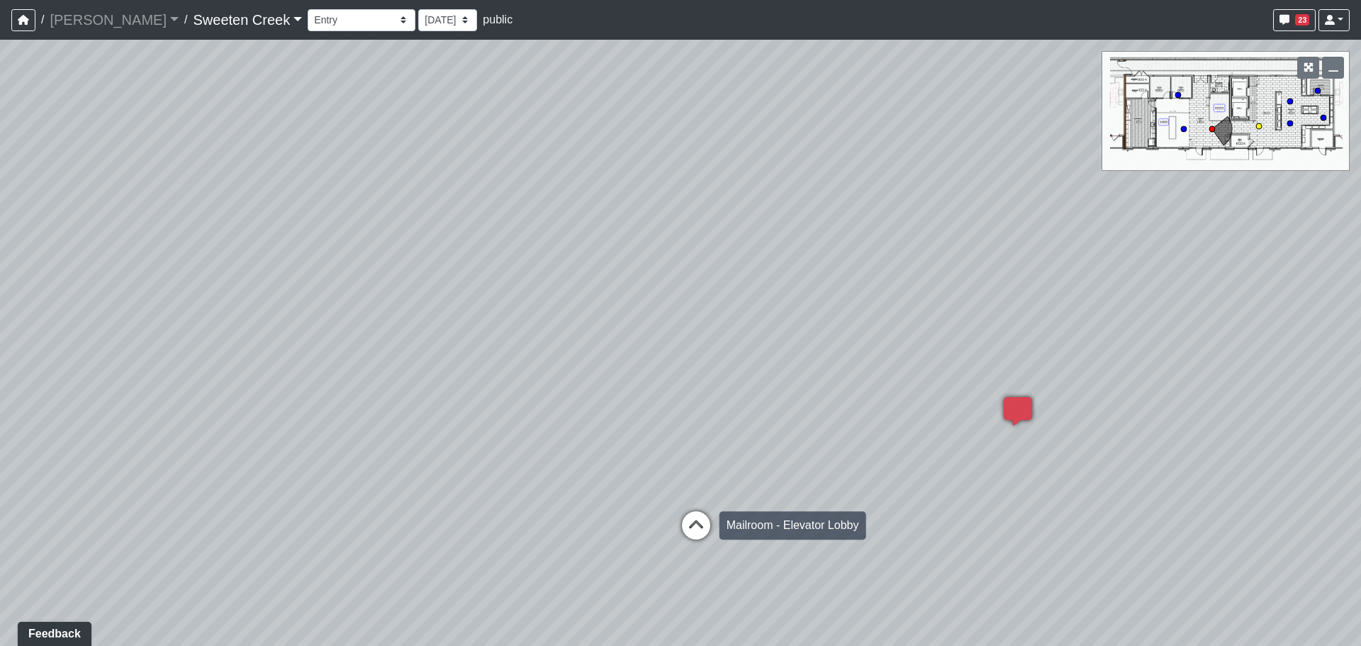
click at [703, 530] on icon at bounding box center [696, 532] width 43 height 43
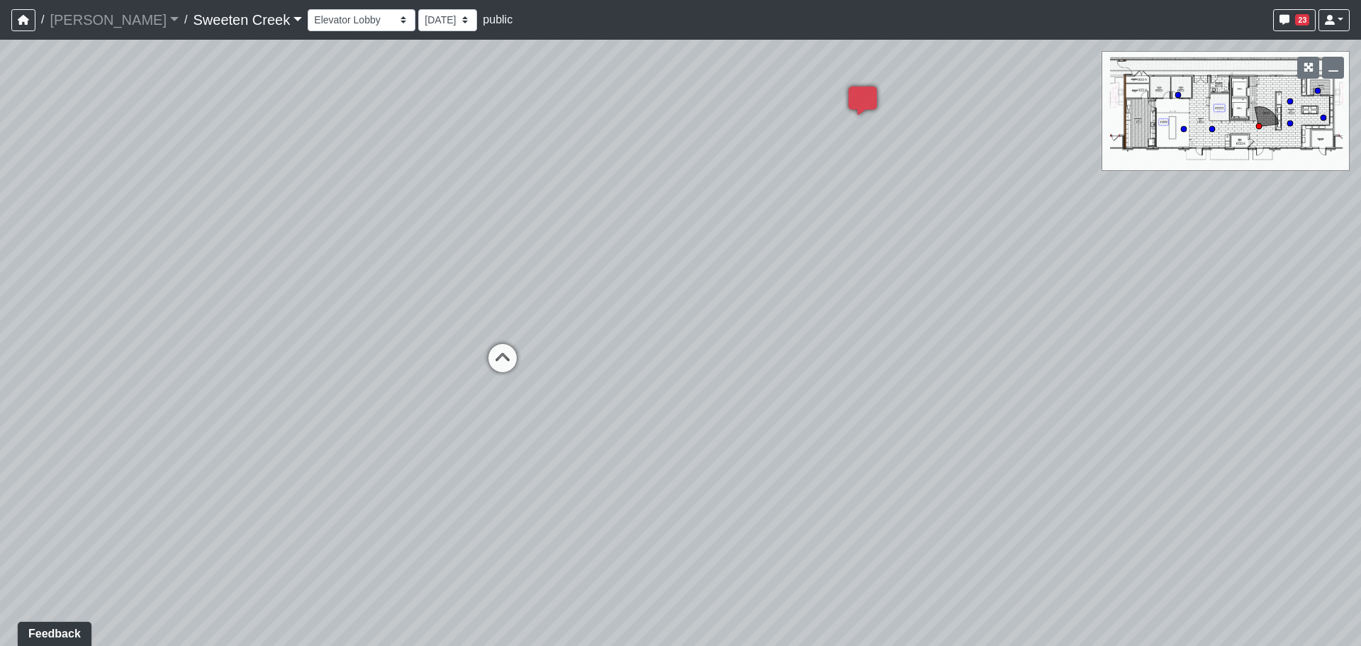
click at [1191, 329] on div "Loading... Office Loading... Reception Loading... Mailroom - Elevator Lobby Loa…" at bounding box center [680, 343] width 1361 height 606
click at [495, 350] on icon at bounding box center [505, 363] width 43 height 43
click at [327, 166] on div "Loading... Office Loading... Reception Loading... Mailroom - Elevator Lobby Loa…" at bounding box center [680, 343] width 1361 height 606
click at [94, 243] on div "Loading... Office Loading... Reception Loading... Mailroom - Elevator Lobby Loa…" at bounding box center [680, 343] width 1361 height 606
click at [201, 233] on div "Loading... Office Loading... Reception Loading... Mailroom - Elevator Lobby Loa…" at bounding box center [680, 343] width 1361 height 606
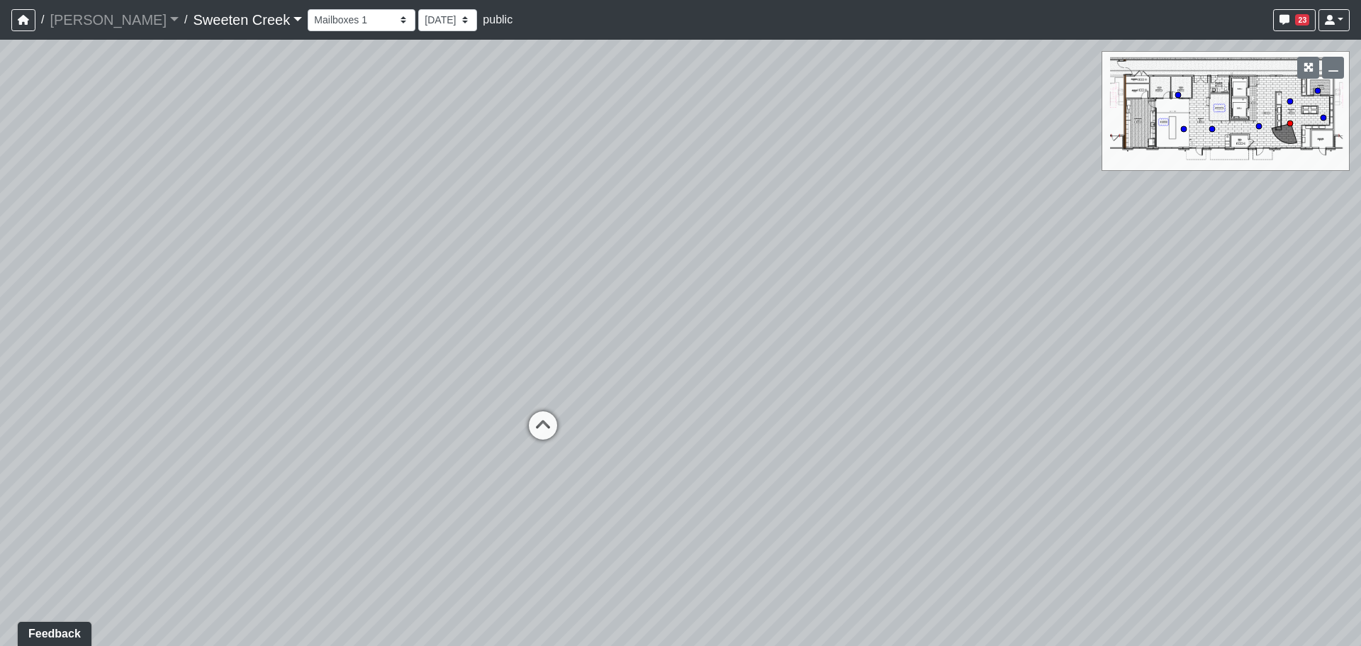
click at [880, 343] on div "Loading... Office Loading... Reception Loading... Mailroom - Elevator Lobby Loa…" at bounding box center [680, 343] width 1361 height 606
click at [551, 474] on icon at bounding box center [544, 482] width 43 height 43
click at [1296, 371] on div "Loading... Office Loading... Reception Loading... Mailroom - Elevator Lobby Loa…" at bounding box center [680, 343] width 1361 height 606
click at [1174, 438] on div "Loading... Office Loading... Reception Loading... Mailroom - Elevator Lobby Loa…" at bounding box center [680, 343] width 1361 height 606
click at [647, 487] on icon at bounding box center [643, 490] width 43 height 43
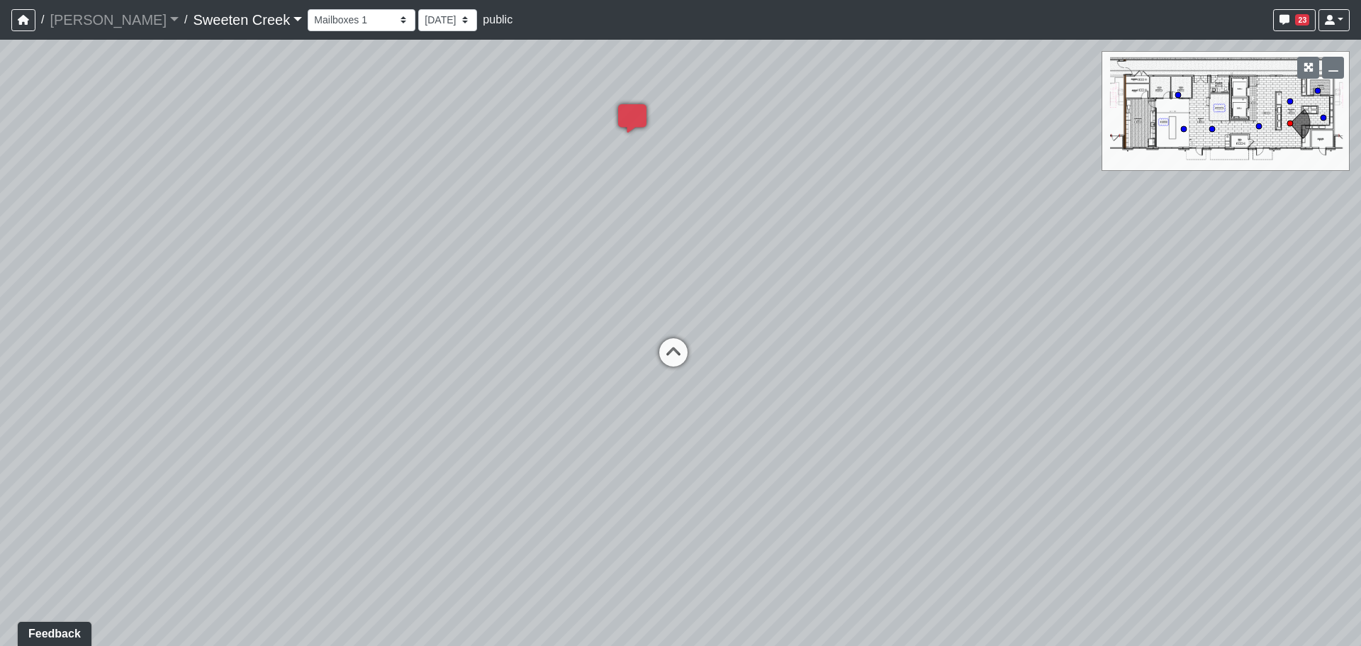
click at [1071, 467] on div "Loading... Office Loading... Reception Loading... Mailroom - Elevator Lobby Loa…" at bounding box center [680, 343] width 1361 height 606
click at [1228, 499] on div "Loading... Office Loading... Reception Loading... Mailroom - Elevator Lobby Loa…" at bounding box center [680, 343] width 1361 height 606
click at [984, 420] on div "Loading... Office Loading... Reception Loading... Mailroom - Elevator Lobby Loa…" at bounding box center [680, 343] width 1361 height 606
click at [919, 386] on div "Loading... Office Loading... Reception Loading... Mailroom - Elevator Lobby Loa…" at bounding box center [680, 343] width 1361 height 606
click at [336, 20] on select "Bistro Fitness - Hobby Booth Seating Counter Dining Dining 2 Elevators Elevator…" at bounding box center [362, 20] width 108 height 22
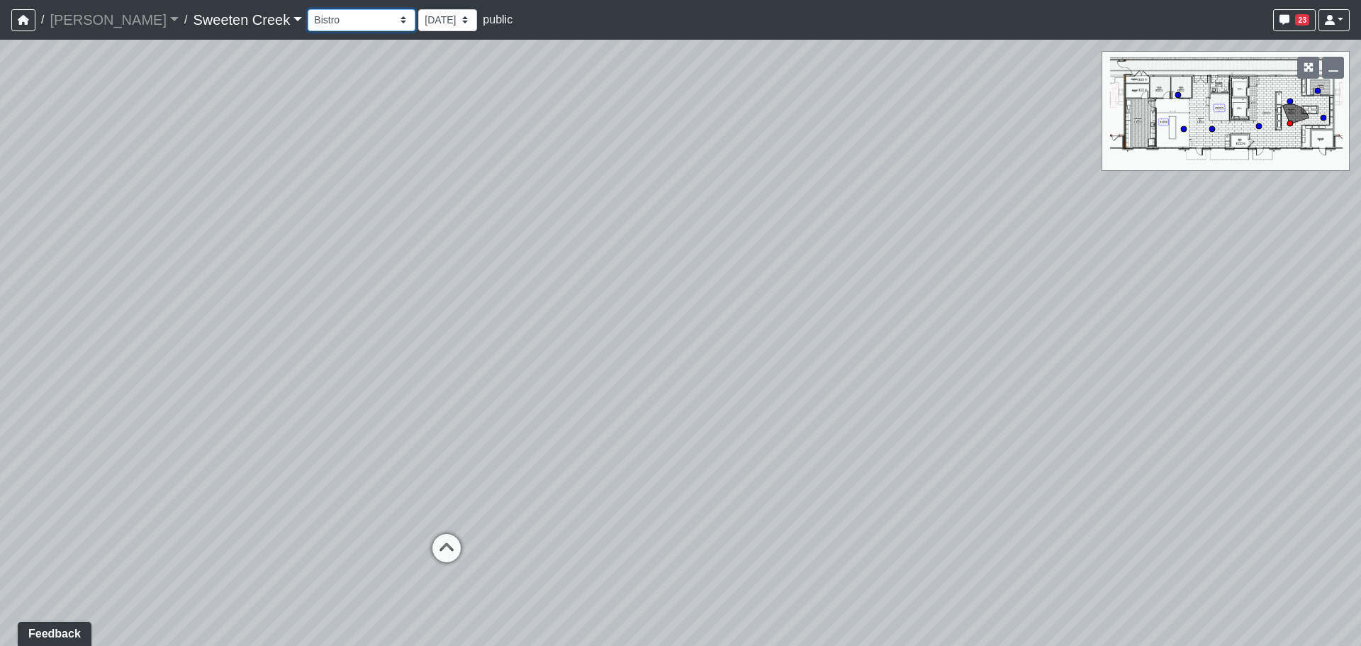
click at [308, 9] on select "Bistro Fitness - Hobby Booth Seating Counter Dining Dining 2 Elevators Elevator…" at bounding box center [362, 20] width 108 height 22
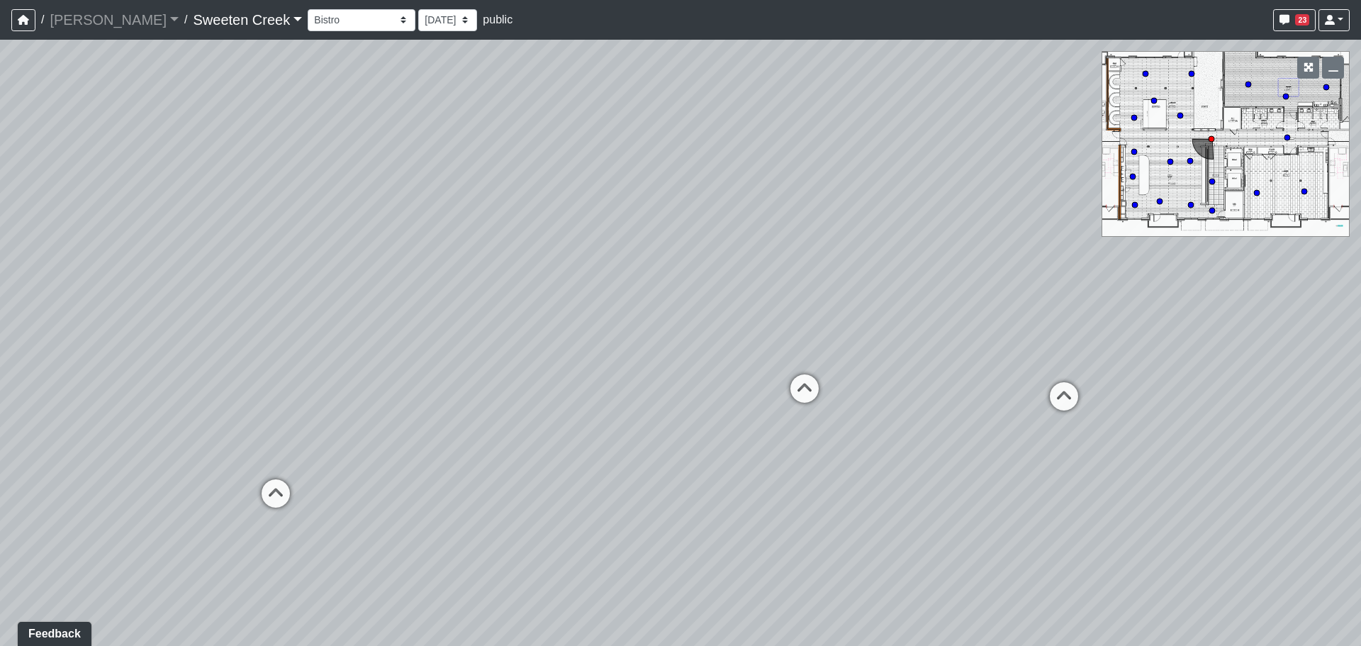
click at [796, 206] on div "Loading... Office Loading... Reception Loading... Mailroom - Elevator Lobby Loa…" at bounding box center [680, 343] width 1361 height 606
click at [934, 364] on icon at bounding box center [936, 375] width 43 height 43
click at [973, 318] on div "Loading... Office Loading... Reception Loading... Mailroom - Elevator Lobby Loa…" at bounding box center [680, 343] width 1361 height 606
click at [1035, 292] on div "Loading... Office Loading... Reception Loading... Mailroom - Elevator Lobby Loa…" at bounding box center [680, 343] width 1361 height 606
click at [614, 291] on div "Loading... Office Loading... Reception Loading... Mailroom - Elevator Lobby Loa…" at bounding box center [680, 343] width 1361 height 606
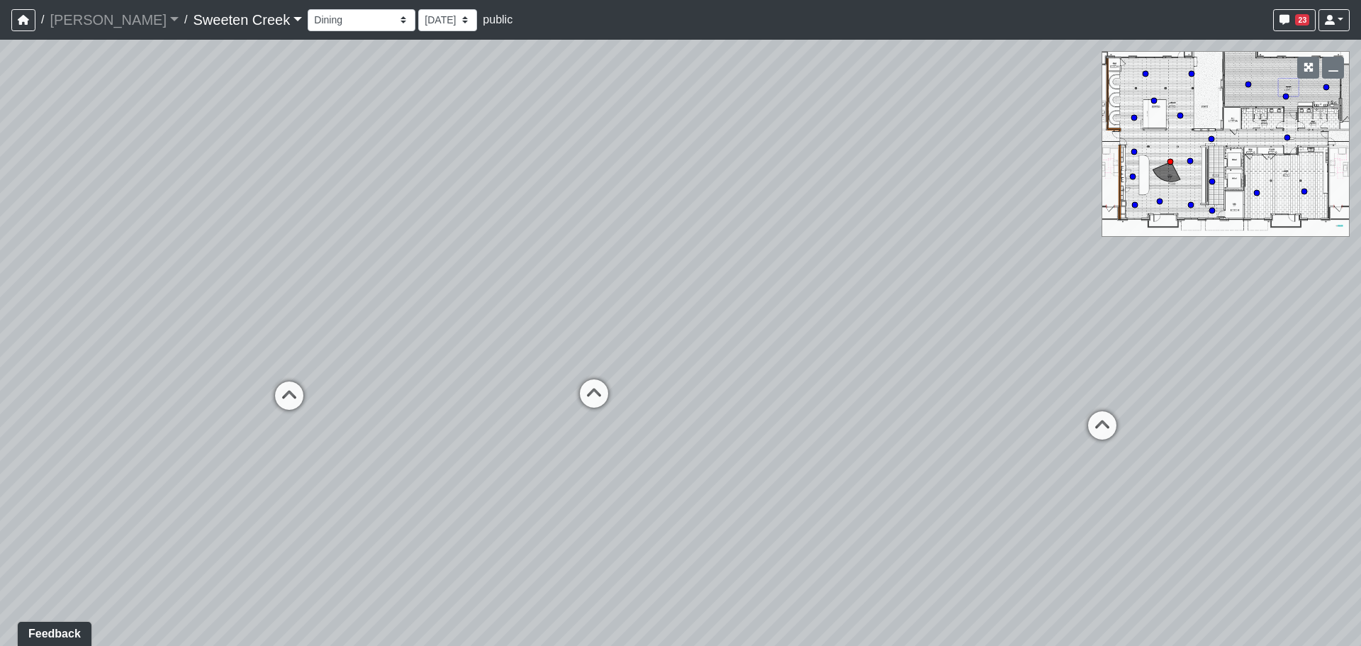
click at [228, 403] on div "Loading... Office Loading... Reception Loading... Mailroom - Elevator Lobby Loa…" at bounding box center [680, 343] width 1361 height 606
click at [459, 358] on div "Loading... Office Loading... Reception Loading... Mailroom - Elevator Lobby Loa…" at bounding box center [680, 343] width 1361 height 606
click at [583, 338] on div "Loading... Office Loading... Reception Loading... Mailroom - Elevator Lobby Loa…" at bounding box center [680, 343] width 1361 height 606
click at [741, 286] on div "Loading... Office Loading... Reception Loading... Mailroom - Elevator Lobby Loa…" at bounding box center [680, 343] width 1361 height 606
click at [389, 315] on div "Loading... Office Loading... Reception Loading... Mailroom - Elevator Lobby Loa…" at bounding box center [680, 343] width 1361 height 606
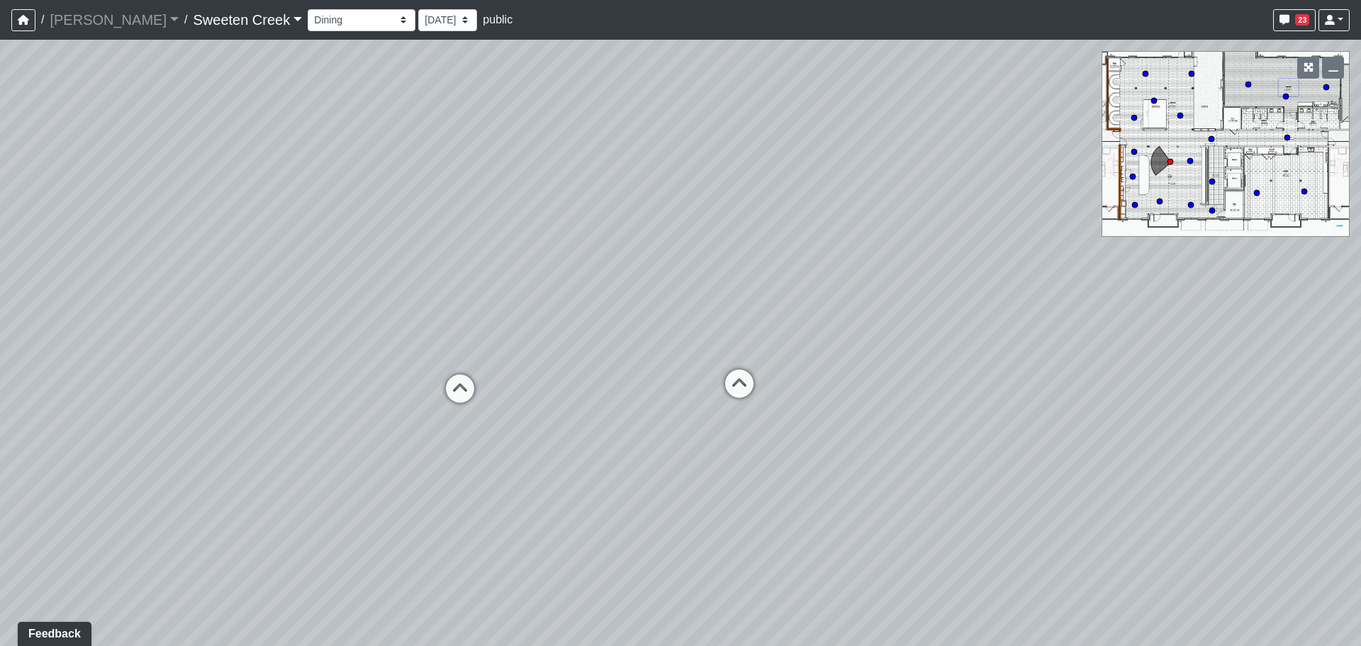
click at [352, 313] on div "Loading... Office Loading... Reception Loading... Mailroom - Elevator Lobby Loa…" at bounding box center [680, 343] width 1361 height 606
click at [101, 379] on div "Loading... Office Loading... Reception Loading... Mailroom - Elevator Lobby Loa…" at bounding box center [680, 343] width 1361 height 606
click at [1146, 408] on icon at bounding box center [1137, 414] width 43 height 43
click at [1152, 408] on div "Loading... Office Loading... Reception Loading... Mailroom - Elevator Lobby Loa…" at bounding box center [680, 343] width 1361 height 606
click at [987, 460] on div "Loading... Office Loading... Reception Loading... Mailroom - Elevator Lobby Loa…" at bounding box center [680, 343] width 1361 height 606
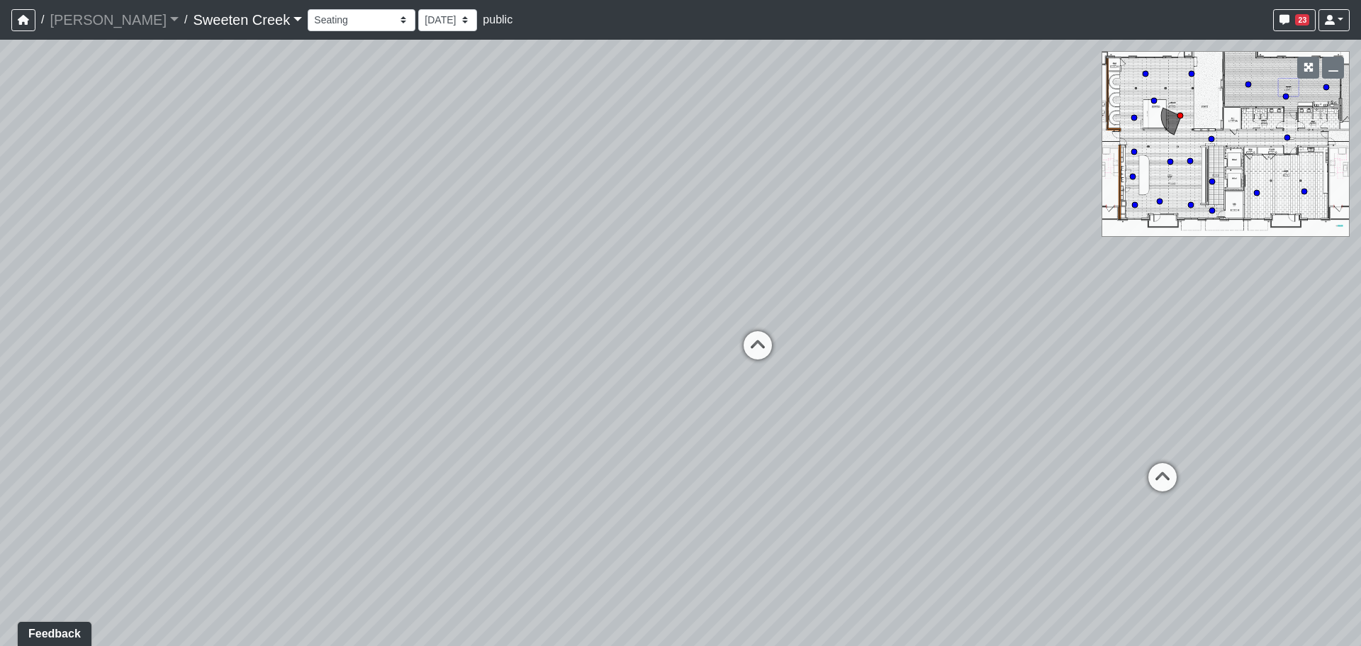
click at [633, 372] on div "Loading... Office Loading... Reception Loading... Mailroom - Elevator Lobby Loa…" at bounding box center [680, 343] width 1361 height 606
click at [759, 318] on div "Loading... Office Loading... Reception Loading... Mailroom - Elevator Lobby Loa…" at bounding box center [680, 343] width 1361 height 606
click at [736, 328] on icon at bounding box center [738, 331] width 43 height 43
click at [308, 303] on div "Loading... Office Loading... Reception Loading... Mailroom - Elevator Lobby Loa…" at bounding box center [680, 343] width 1361 height 606
click at [670, 428] on div "Loading... Office Loading... Reception Loading... Mailroom - Elevator Lobby Loa…" at bounding box center [680, 343] width 1361 height 606
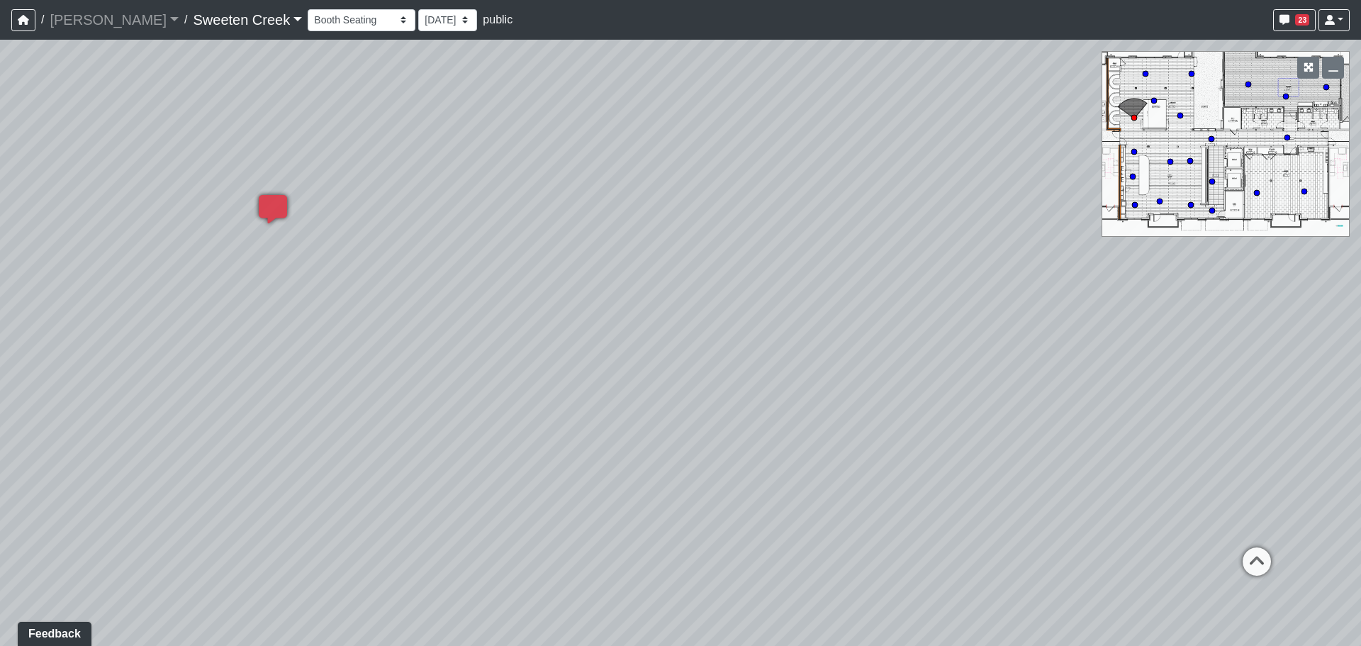
click at [405, 373] on div "Loading... Office Loading... Reception Loading... Mailroom - Elevator Lobby Loa…" at bounding box center [680, 343] width 1361 height 606
click at [0, 271] on html "/ Flournoy Flournoy Loading... / Sweeten Creek Sweeten Creek Loading... Sweeten…" at bounding box center [680, 323] width 1361 height 646
click at [473, 341] on div "Loading... Office Loading... Reception Loading... Mailroom - Elevator Lobby Loa…" at bounding box center [680, 343] width 1361 height 606
click at [1010, 353] on div "Loading... Office Loading... Reception Loading... Mailroom - Elevator Lobby Loa…" at bounding box center [680, 343] width 1361 height 606
click at [864, 332] on div "Loading... Office Loading... Reception Loading... Mailroom - Elevator Lobby Loa…" at bounding box center [680, 343] width 1361 height 606
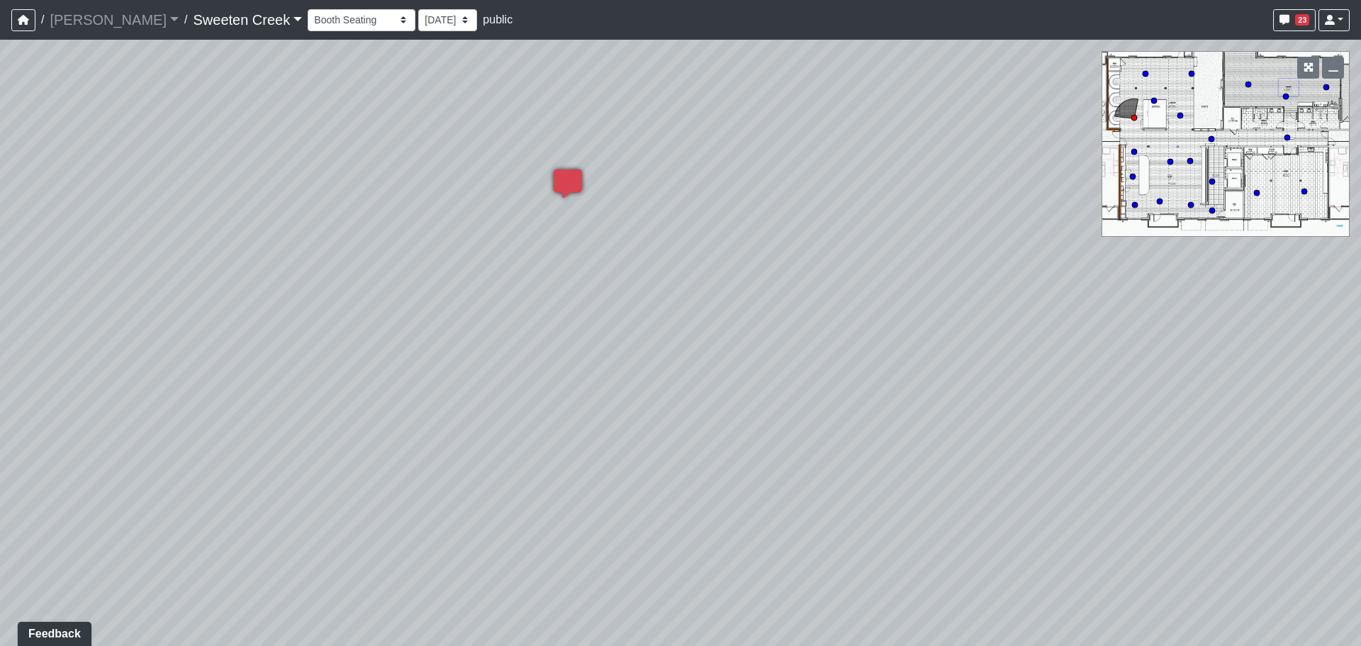
click at [841, 331] on div "Loading... Office Loading... Reception Loading... Mailroom - Elevator Lobby Loa…" at bounding box center [680, 343] width 1361 height 606
click at [709, 419] on div "Loading... Office Loading... Reception Loading... Mailroom - Elevator Lobby Loa…" at bounding box center [680, 343] width 1361 height 606
click at [1109, 405] on icon at bounding box center [1120, 420] width 43 height 43
click at [595, 406] on div "Loading... Office Loading... Reception Loading... Mailroom - Elevator Lobby Loa…" at bounding box center [680, 343] width 1361 height 606
click at [1159, 393] on icon at bounding box center [1156, 404] width 43 height 43
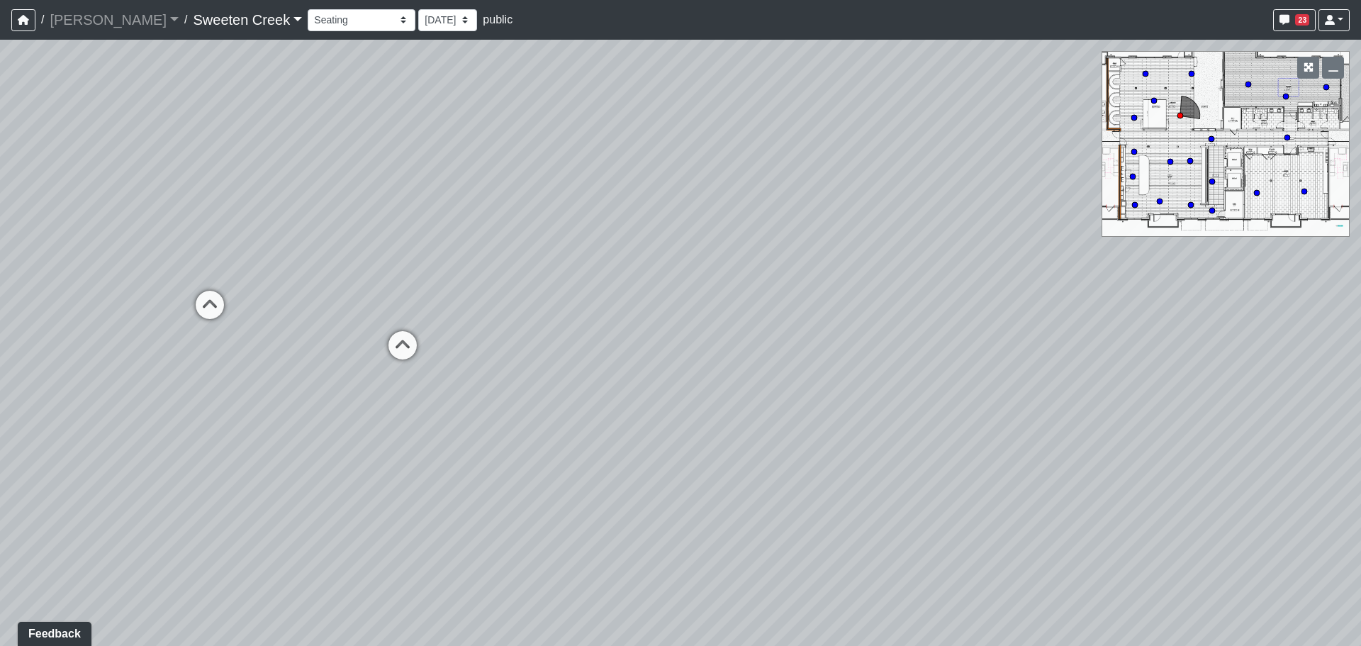
click at [1250, 80] on div "Loading... Office Loading... Reception Loading... Mailroom - Elevator Lobby Loa…" at bounding box center [680, 343] width 1361 height 606
click at [1245, 86] on icon at bounding box center [1248, 84] width 7 height 7
drag, startPoint x: 697, startPoint y: 409, endPoint x: 991, endPoint y: 201, distance: 360.5
click at [991, 201] on div "Loading... Office Loading... Reception Loading... Mailroom - Elevator Lobby Loa…" at bounding box center [680, 343] width 1361 height 606
click at [609, 272] on icon at bounding box center [610, 275] width 43 height 43
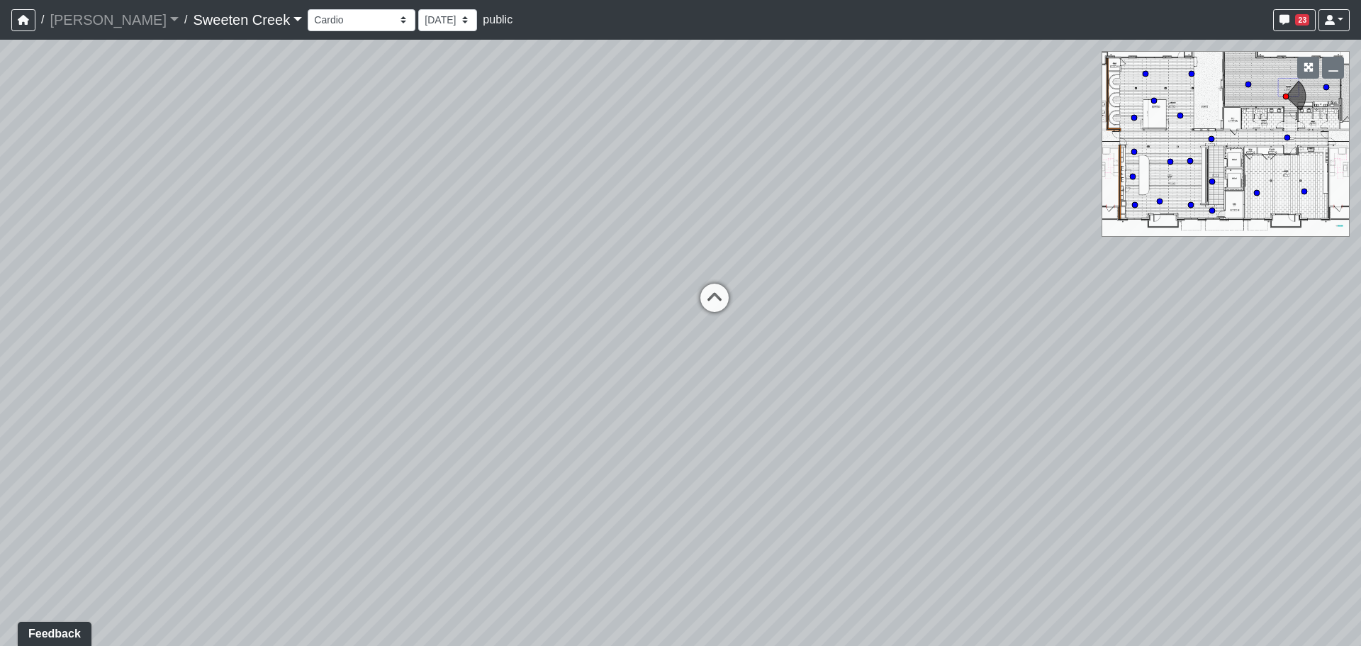
drag, startPoint x: 567, startPoint y: 266, endPoint x: 1063, endPoint y: 374, distance: 507.7
click at [1074, 374] on div "Loading... Office Loading... Reception Loading... Mailroom - Elevator Lobby Loa…" at bounding box center [680, 343] width 1361 height 606
click at [743, 369] on icon at bounding box center [735, 376] width 43 height 43
drag, startPoint x: 834, startPoint y: 263, endPoint x: 653, endPoint y: 369, distance: 210.3
click at [688, 292] on div "Loading... Office Loading... Reception Loading... Mailroom - Elevator Lobby Loa…" at bounding box center [680, 343] width 1361 height 606
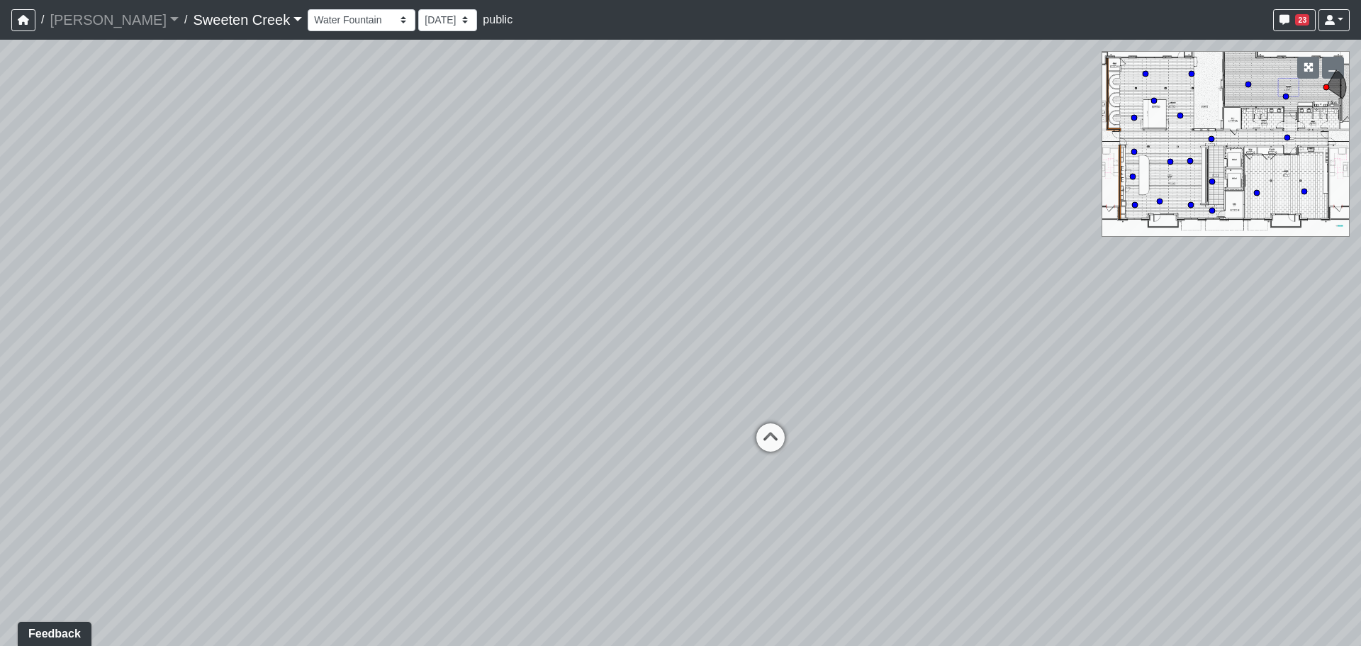
drag, startPoint x: 763, startPoint y: 417, endPoint x: 1360, endPoint y: 218, distance: 629.8
click at [1360, 218] on div "Loading... Office Loading... Reception Loading... Mailroom - Elevator Lobby Loa…" at bounding box center [680, 343] width 1361 height 606
drag, startPoint x: 955, startPoint y: 386, endPoint x: 874, endPoint y: 371, distance: 82.3
click at [960, 387] on div "Loading... Office Loading... Reception Loading... Mailroom - Elevator Lobby Loa…" at bounding box center [680, 343] width 1361 height 606
click at [1115, 283] on div "Loading... Office Loading... Reception Loading... Mailroom - Elevator Lobby Loa…" at bounding box center [680, 343] width 1361 height 606
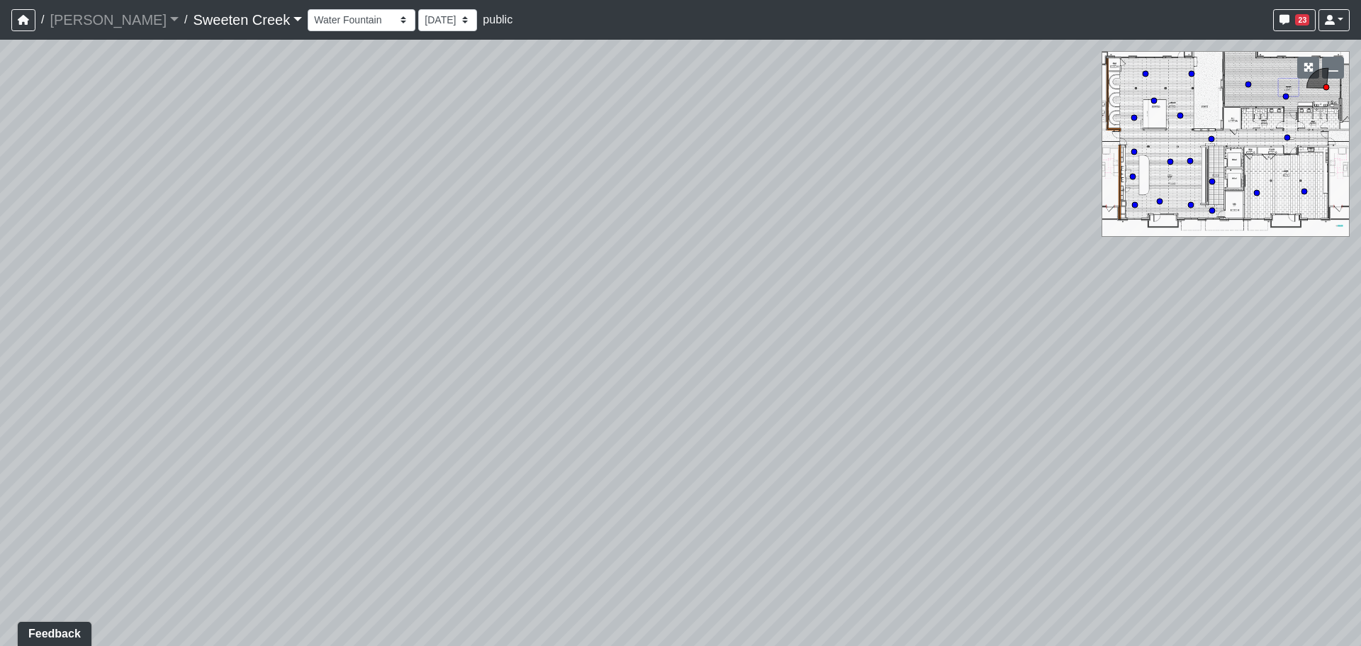
drag, startPoint x: 788, startPoint y: 307, endPoint x: 1179, endPoint y: 445, distance: 414.9
click at [1193, 464] on div "Loading... Office Loading... Reception Loading... Mailroom - Elevator Lobby Loa…" at bounding box center [680, 343] width 1361 height 606
click at [1165, 388] on div "Loading... Office Loading... Reception Loading... Mailroom - Elevator Lobby Loa…" at bounding box center [680, 343] width 1361 height 606
click at [1001, 420] on div "Loading... Office Loading... Reception Loading... Mailroom - Elevator Lobby Loa…" at bounding box center [680, 343] width 1361 height 606
click at [541, 392] on icon at bounding box center [555, 404] width 43 height 43
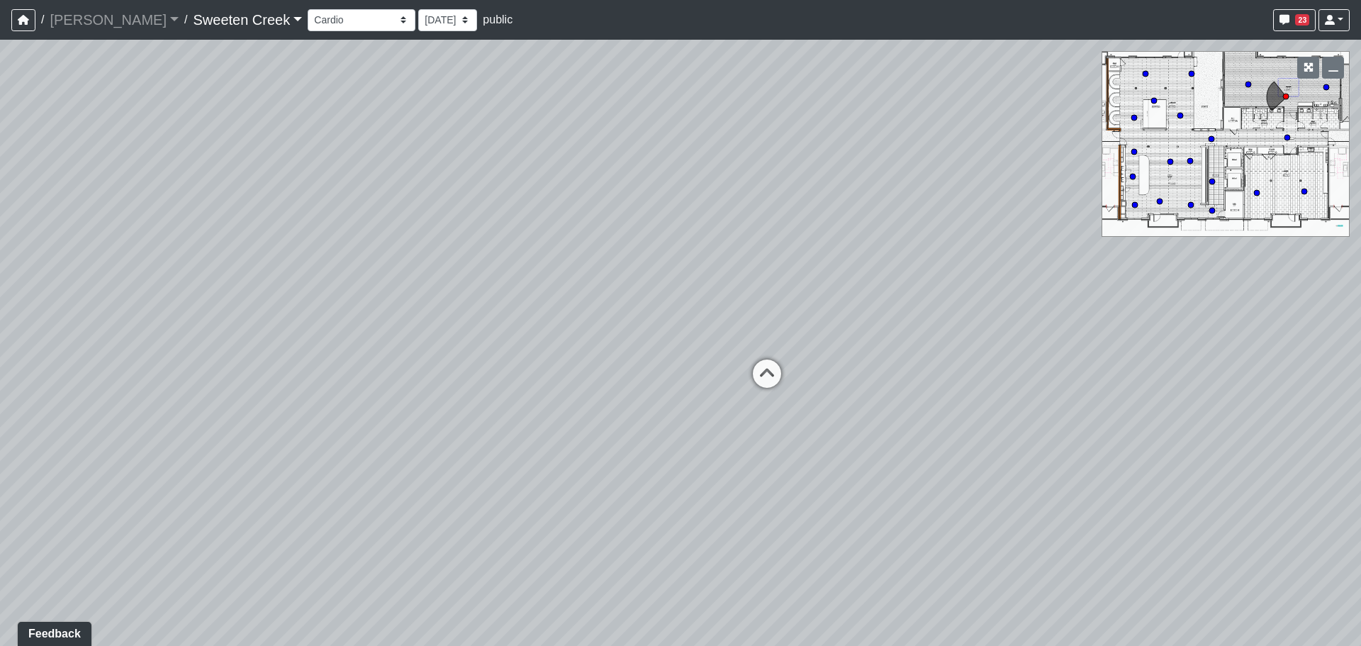
drag, startPoint x: 800, startPoint y: 480, endPoint x: 631, endPoint y: 490, distance: 169.0
click at [631, 490] on div "Loading... Office Loading... Reception Loading... Mailroom - Elevator Lobby Loa…" at bounding box center [680, 343] width 1361 height 606
drag, startPoint x: 885, startPoint y: 434, endPoint x: 697, endPoint y: 385, distance: 194.8
click at [703, 389] on div "Loading... Office Loading... Reception Loading... Mailroom - Elevator Lobby Loa…" at bounding box center [680, 343] width 1361 height 606
click at [1330, 82] on div at bounding box center [1319, 67] width 61 height 33
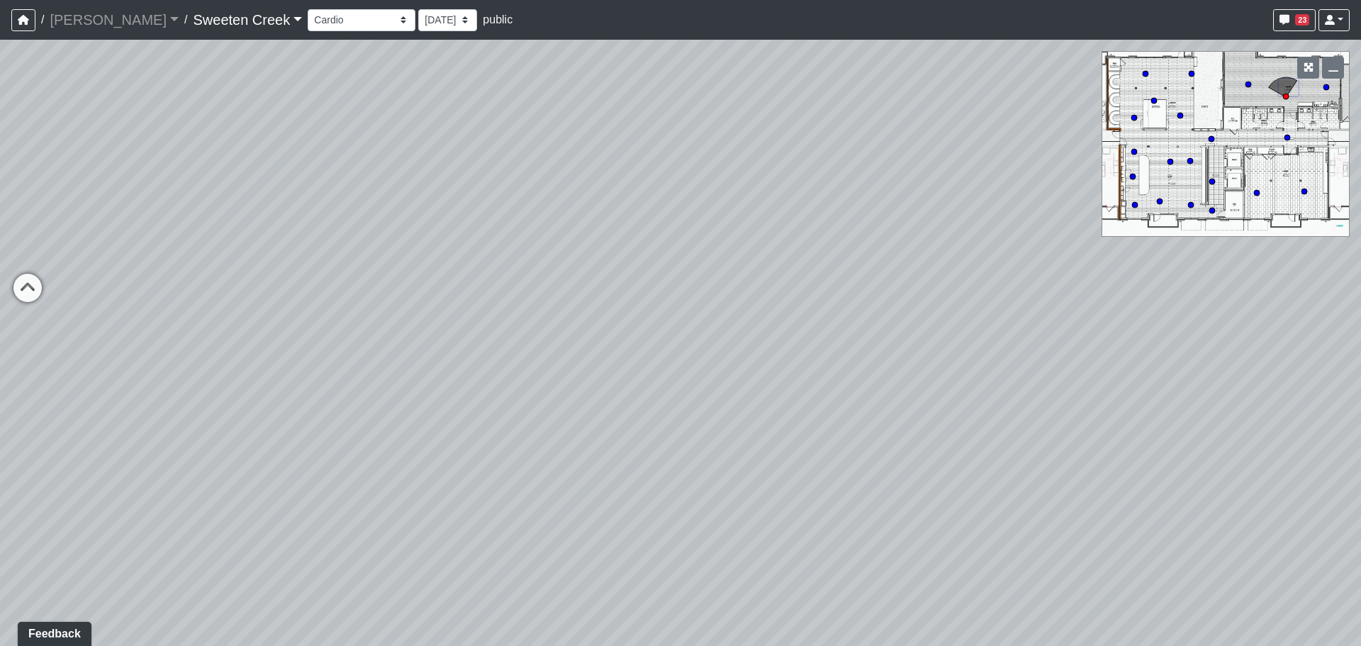
click at [1322, 86] on div "Loading... Office Loading... Reception Loading... Mailroom - Elevator Lobby Loa…" at bounding box center [680, 343] width 1361 height 606
click at [1325, 86] on circle at bounding box center [1326, 87] width 6 height 6
drag, startPoint x: 782, startPoint y: 357, endPoint x: 1125, endPoint y: 171, distance: 390.4
click at [1121, 170] on div "Loading... Office Loading... Reception Loading... Mailroom - Elevator Lobby Loa…" at bounding box center [680, 343] width 1361 height 606
drag, startPoint x: 960, startPoint y: 400, endPoint x: 1045, endPoint y: 393, distance: 85.3
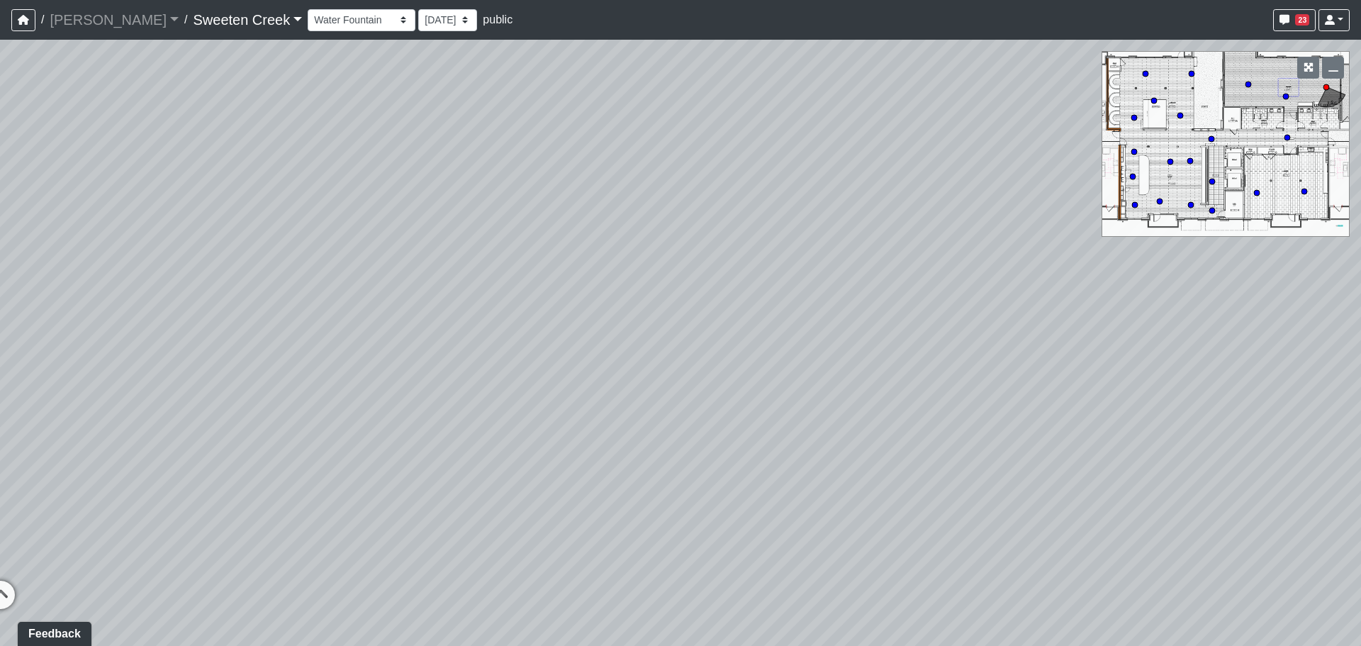
click at [1045, 396] on div "Loading... Office Loading... Reception Loading... Mailroom - Elevator Lobby Loa…" at bounding box center [680, 343] width 1361 height 606
click at [646, 422] on icon at bounding box center [661, 441] width 43 height 43
select select "o3nb4dEDi2kUdsMuBg7set"
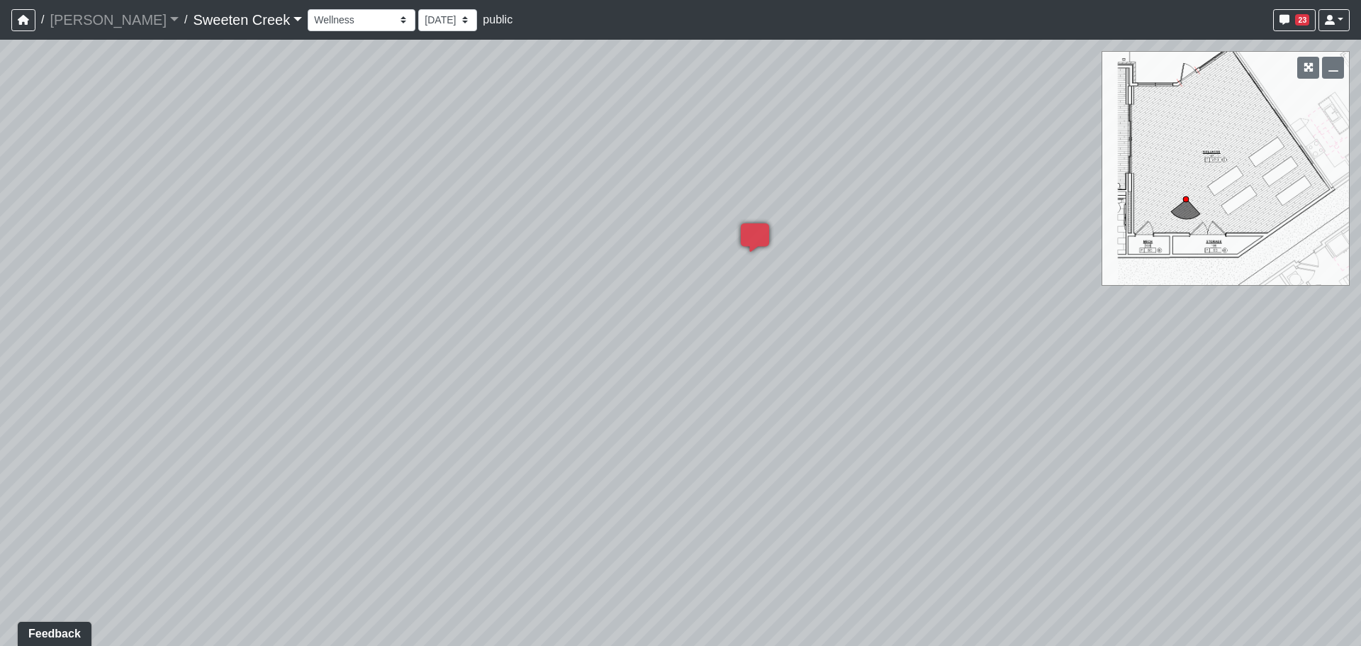
click at [646, 437] on div "Loading... Office Loading... Reception Loading... Mailroom - Elevator Lobby Loa…" at bounding box center [680, 343] width 1361 height 606
drag, startPoint x: 628, startPoint y: 321, endPoint x: 1004, endPoint y: 352, distance: 376.9
click at [1335, 334] on div "Loading... Office Loading... Reception Loading... Mailroom - Elevator Lobby Loa…" at bounding box center [680, 343] width 1361 height 606
drag, startPoint x: 748, startPoint y: 403, endPoint x: 1338, endPoint y: 474, distance: 593.9
click at [1340, 474] on div "Loading... Office Loading... Reception Loading... Mailroom - Elevator Lobby Loa…" at bounding box center [680, 343] width 1361 height 606
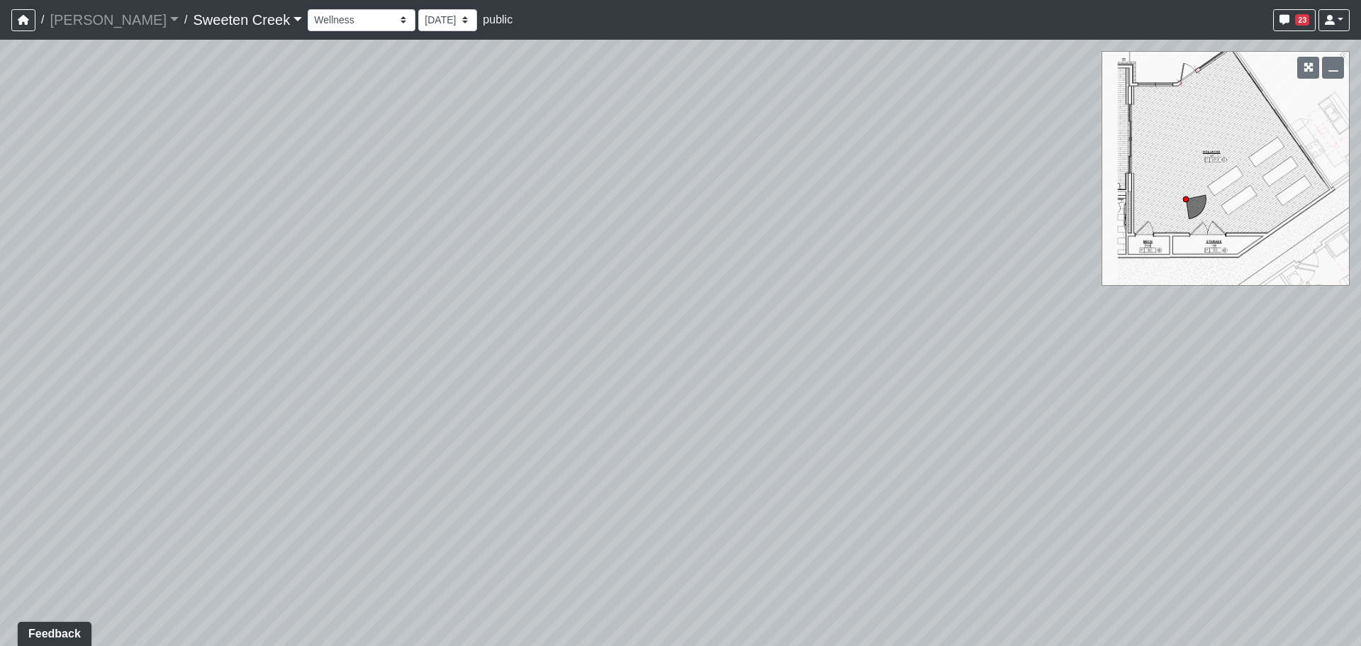
drag, startPoint x: 644, startPoint y: 418, endPoint x: 473, endPoint y: 415, distance: 170.1
click at [473, 415] on div "Loading... Office Loading... Reception Loading... Mailroom - Elevator Lobby Loa…" at bounding box center [680, 343] width 1361 height 606
drag, startPoint x: 870, startPoint y: 432, endPoint x: 437, endPoint y: 384, distance: 435.7
click at [437, 384] on div "Loading... Office Loading... Reception Loading... Mailroom - Elevator Lobby Loa…" at bounding box center [680, 343] width 1361 height 606
drag, startPoint x: 746, startPoint y: 386, endPoint x: 410, endPoint y: 417, distance: 337.3
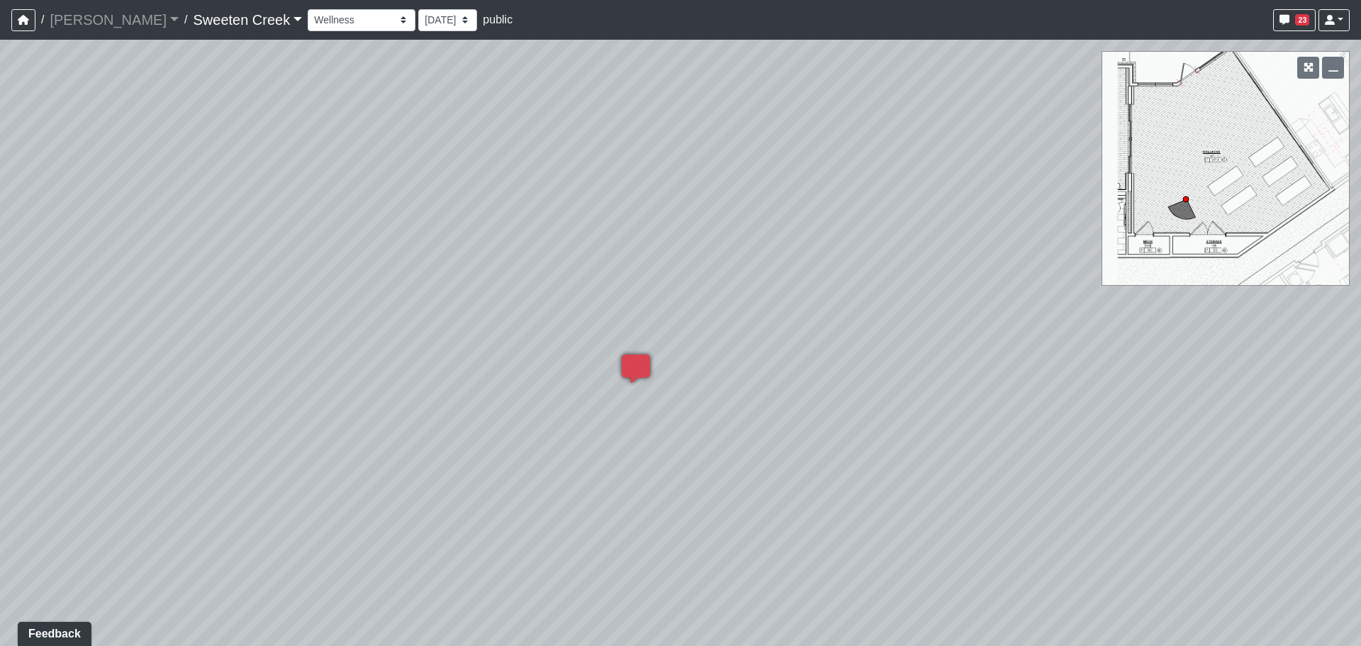
click at [419, 440] on div "Loading... Office Loading... Reception Loading... Mailroom - Elevator Lobby Loa…" at bounding box center [680, 343] width 1361 height 606
drag, startPoint x: 506, startPoint y: 397, endPoint x: 444, endPoint y: 467, distance: 93.9
click at [444, 467] on div "Loading... Office Loading... Reception Loading... Mailroom - Elevator Lobby Loa…" at bounding box center [680, 343] width 1361 height 606
click at [577, 420] on icon at bounding box center [577, 424] width 43 height 43
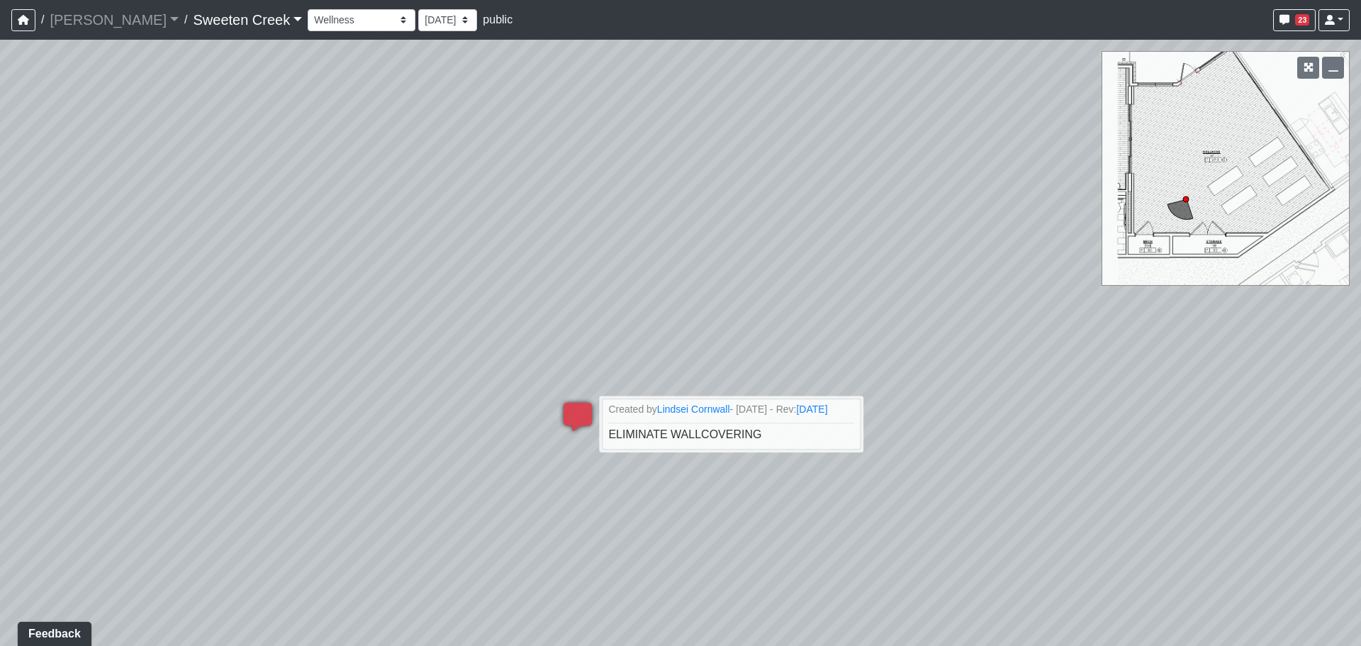
click at [557, 321] on div "Loading... Office Loading... Reception Loading... Mailroom - Elevator Lobby Loa…" at bounding box center [680, 343] width 1361 height 606
click at [756, 337] on div "Loading... Office Loading... Reception Loading... Mailroom - Elevator Lobby Loa…" at bounding box center [680, 343] width 1361 height 606
drag, startPoint x: 649, startPoint y: 323, endPoint x: 615, endPoint y: 393, distance: 78.0
click at [646, 338] on div "Loading... Office Loading... Reception Loading... Mailroom - Elevator Lobby Loa…" at bounding box center [680, 343] width 1361 height 606
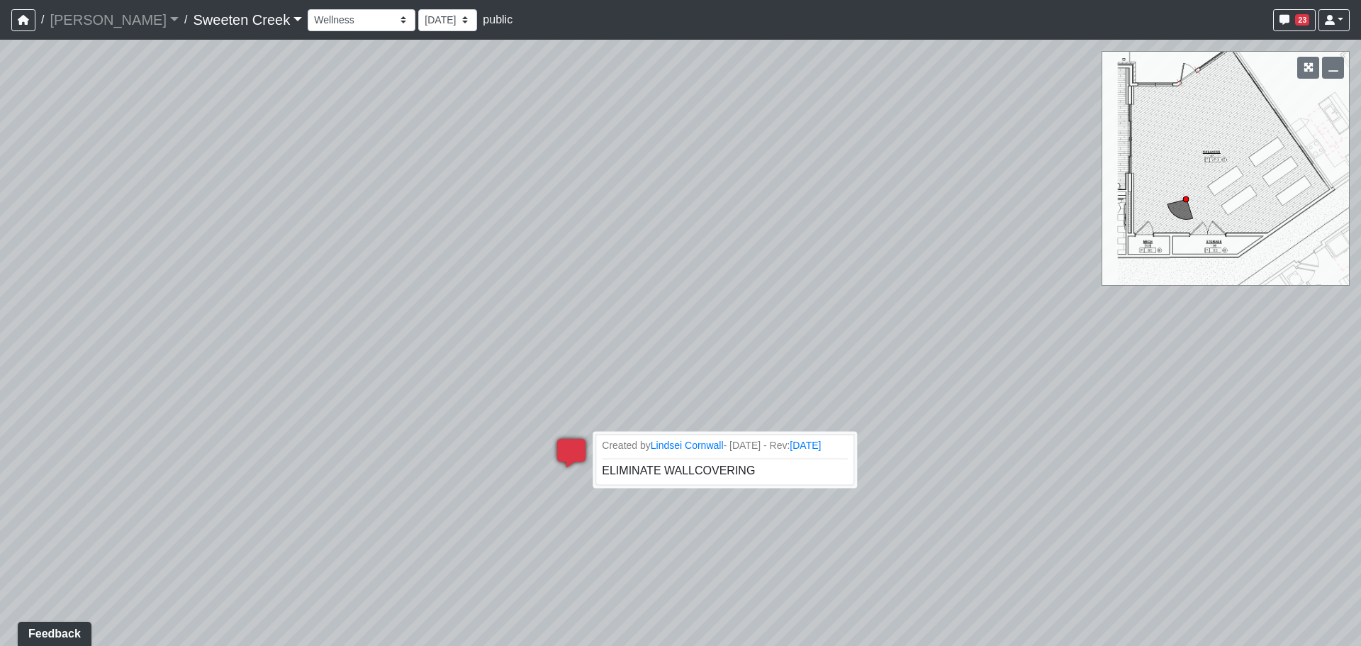
click at [574, 449] on icon at bounding box center [571, 460] width 43 height 43
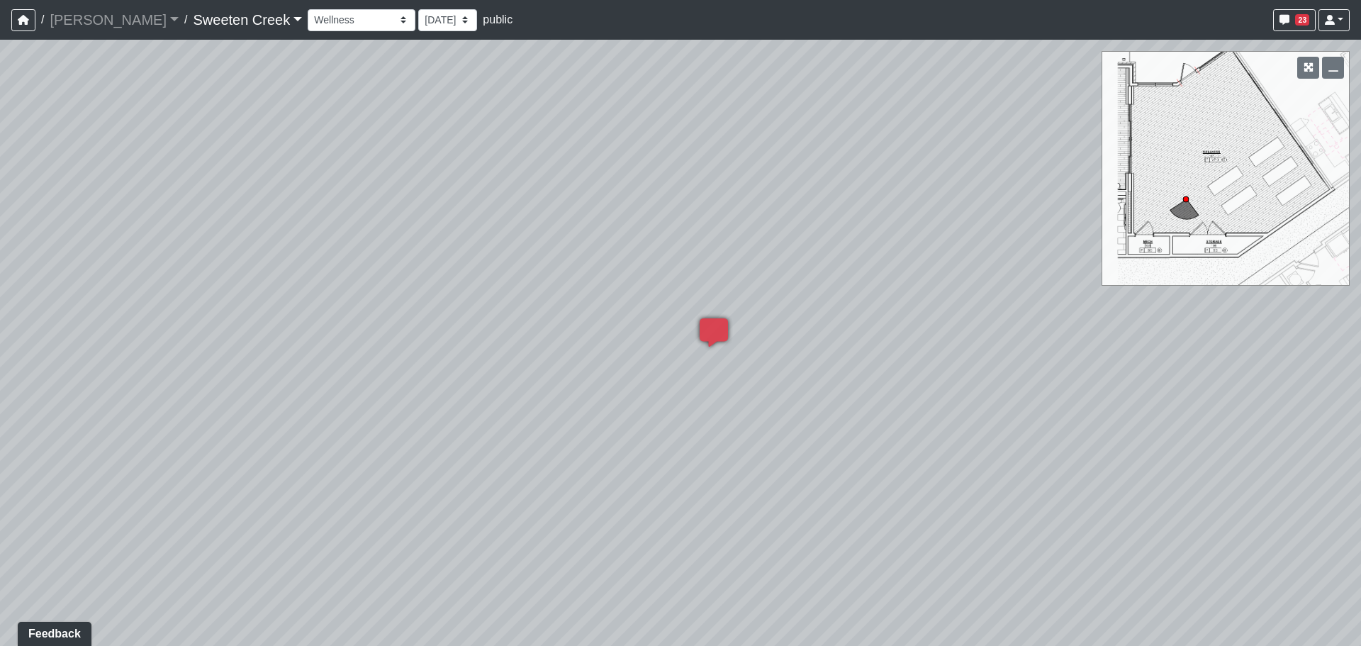
drag, startPoint x: 591, startPoint y: 513, endPoint x: 859, endPoint y: 330, distance: 324.8
click at [854, 347] on div "Loading... Office Loading... Reception Loading... Mailroom - Elevator Lobby Loa…" at bounding box center [680, 343] width 1361 height 606
